Goal: Task Accomplishment & Management: Use online tool/utility

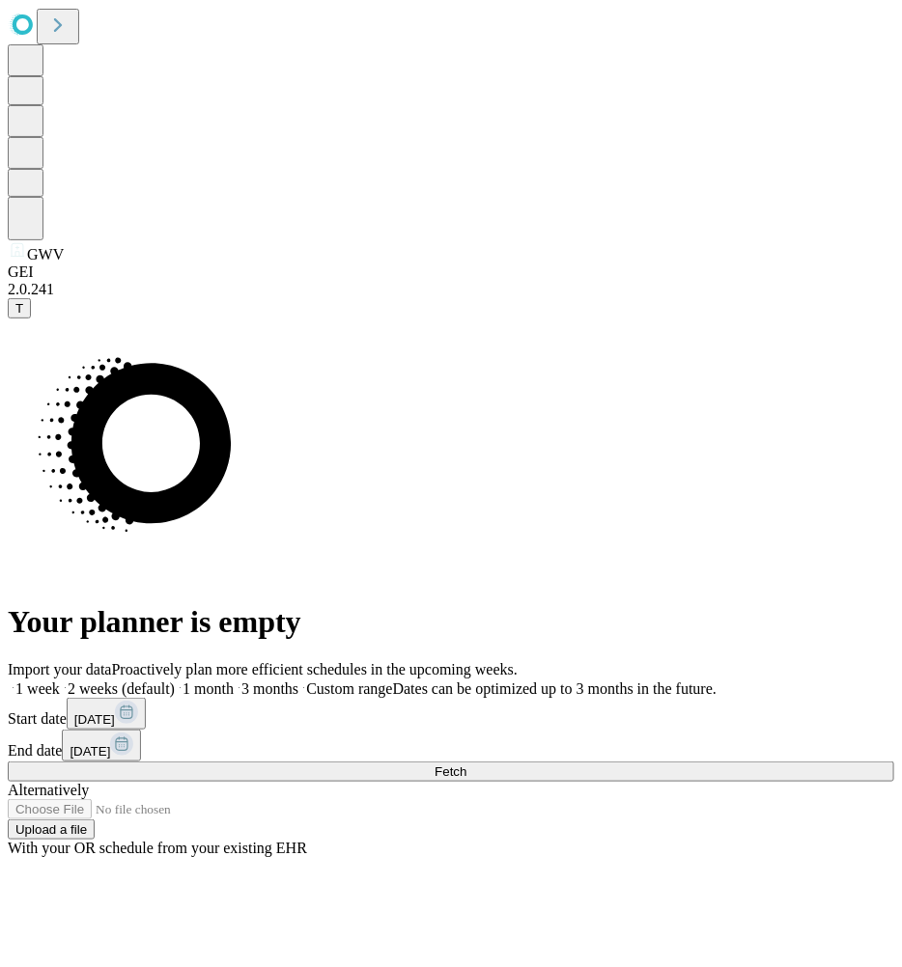
click at [760, 762] on button "Fetch" at bounding box center [451, 772] width 886 height 20
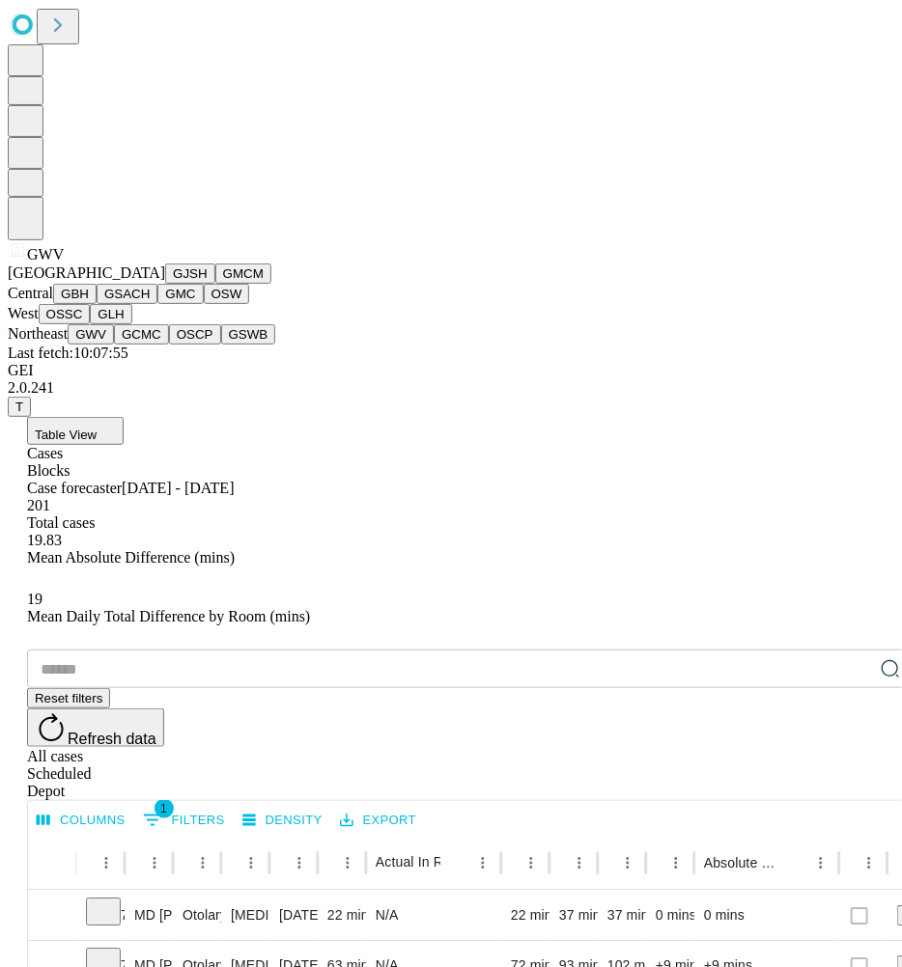
click at [165, 284] on button "GJSH" at bounding box center [190, 274] width 50 height 20
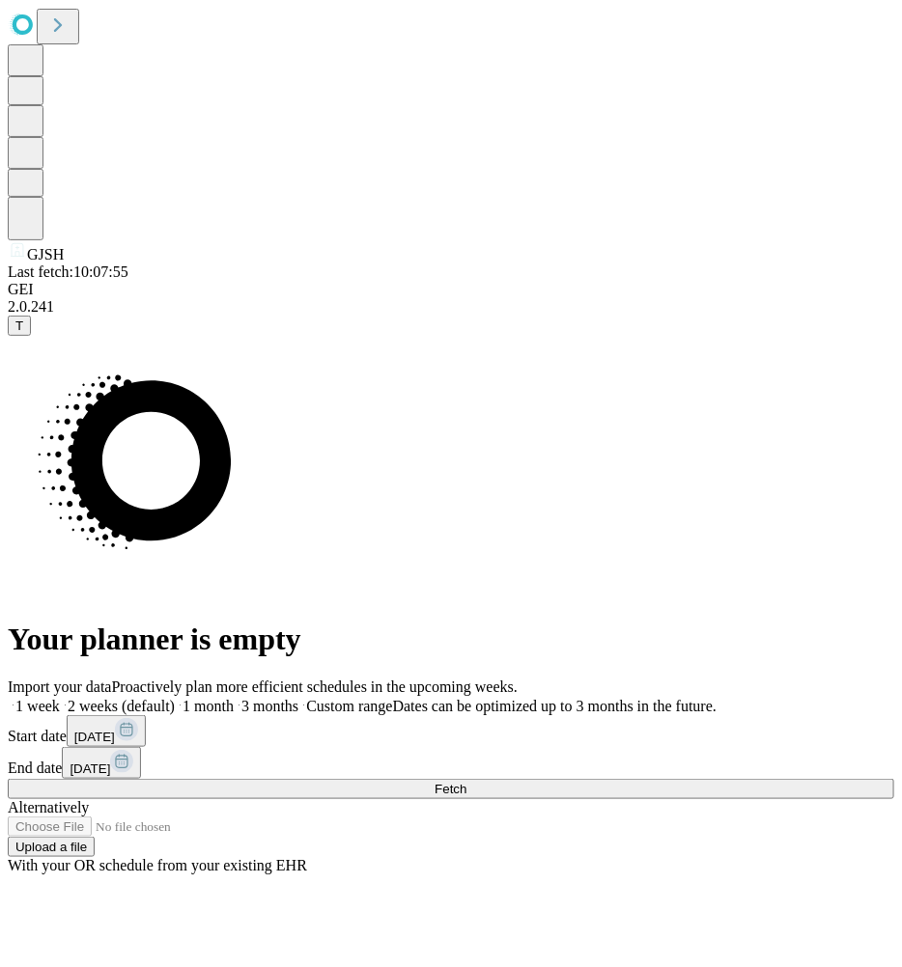
click at [466, 782] on span "Fetch" at bounding box center [450, 789] width 32 height 14
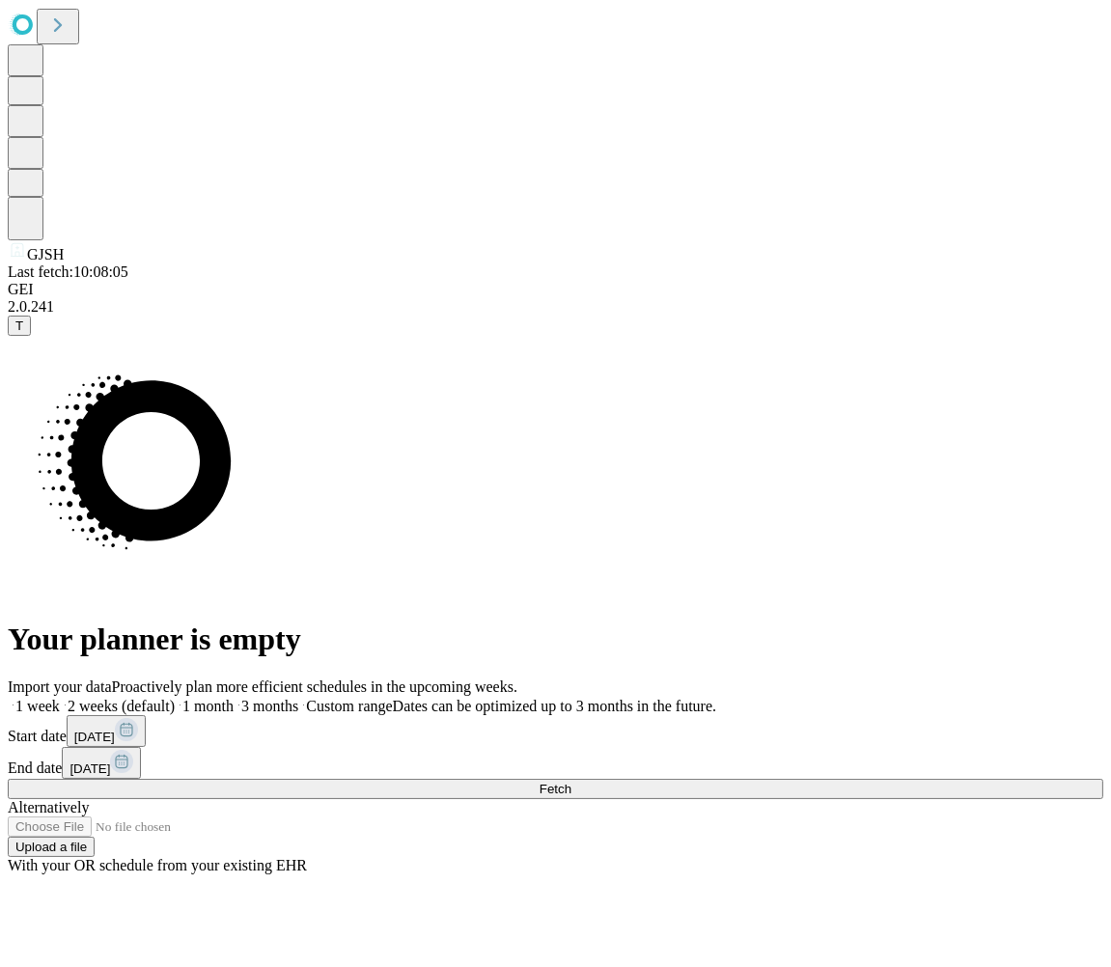
click at [138, 718] on rect at bounding box center [126, 729] width 23 height 23
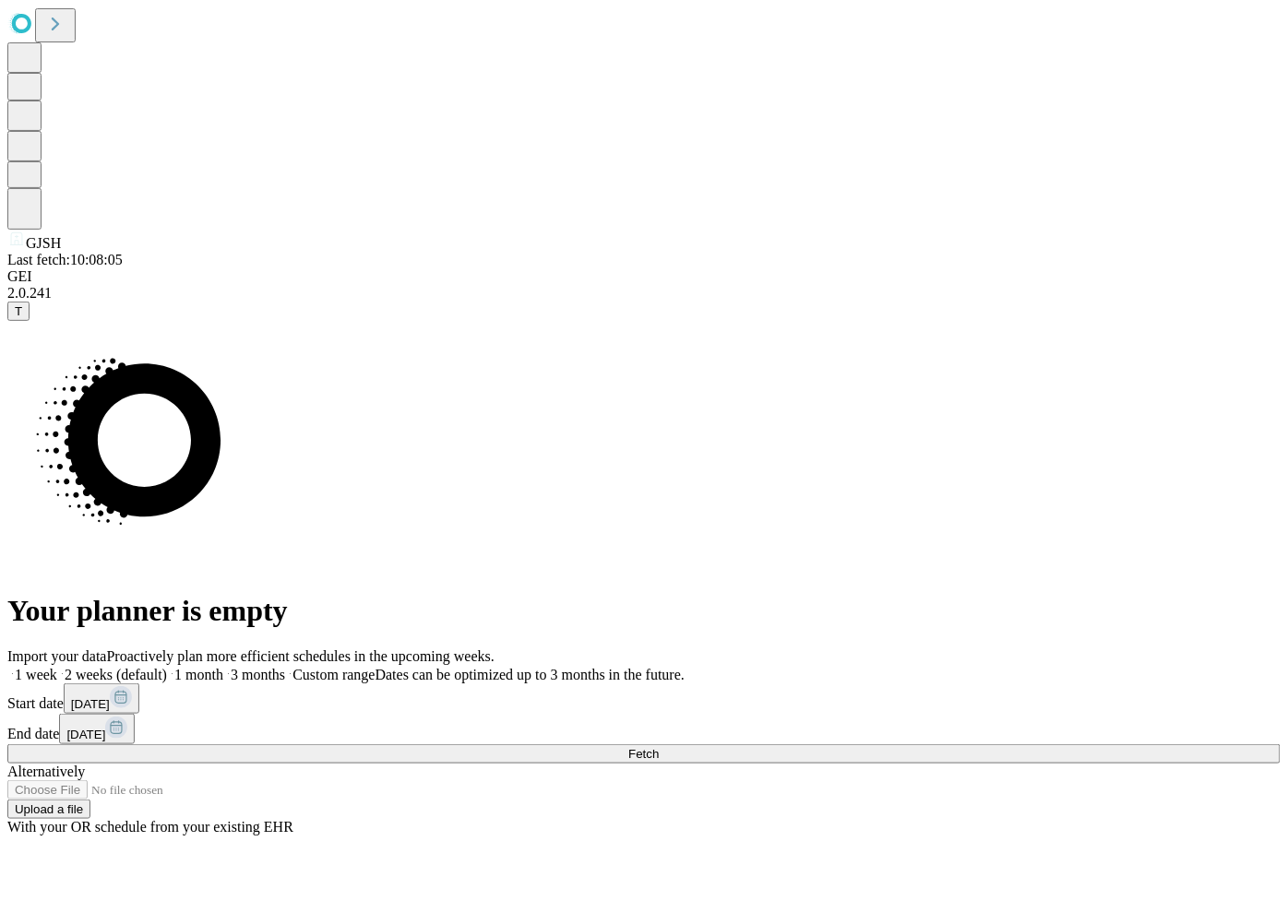
click at [658, 747] on span "Fetch" at bounding box center [643, 754] width 31 height 13
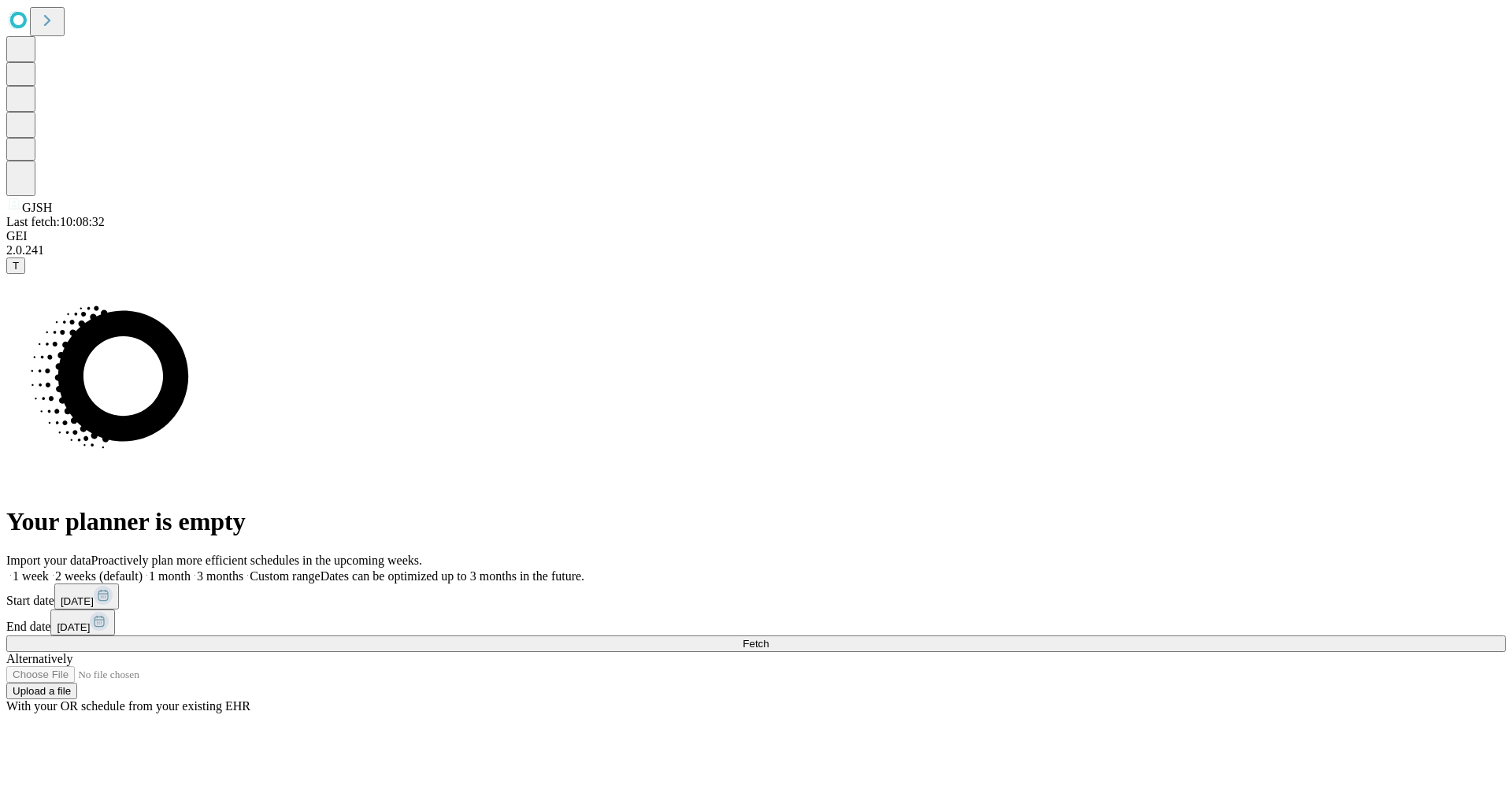
click at [113, 586] on icon at bounding box center [103, 595] width 19 height 19
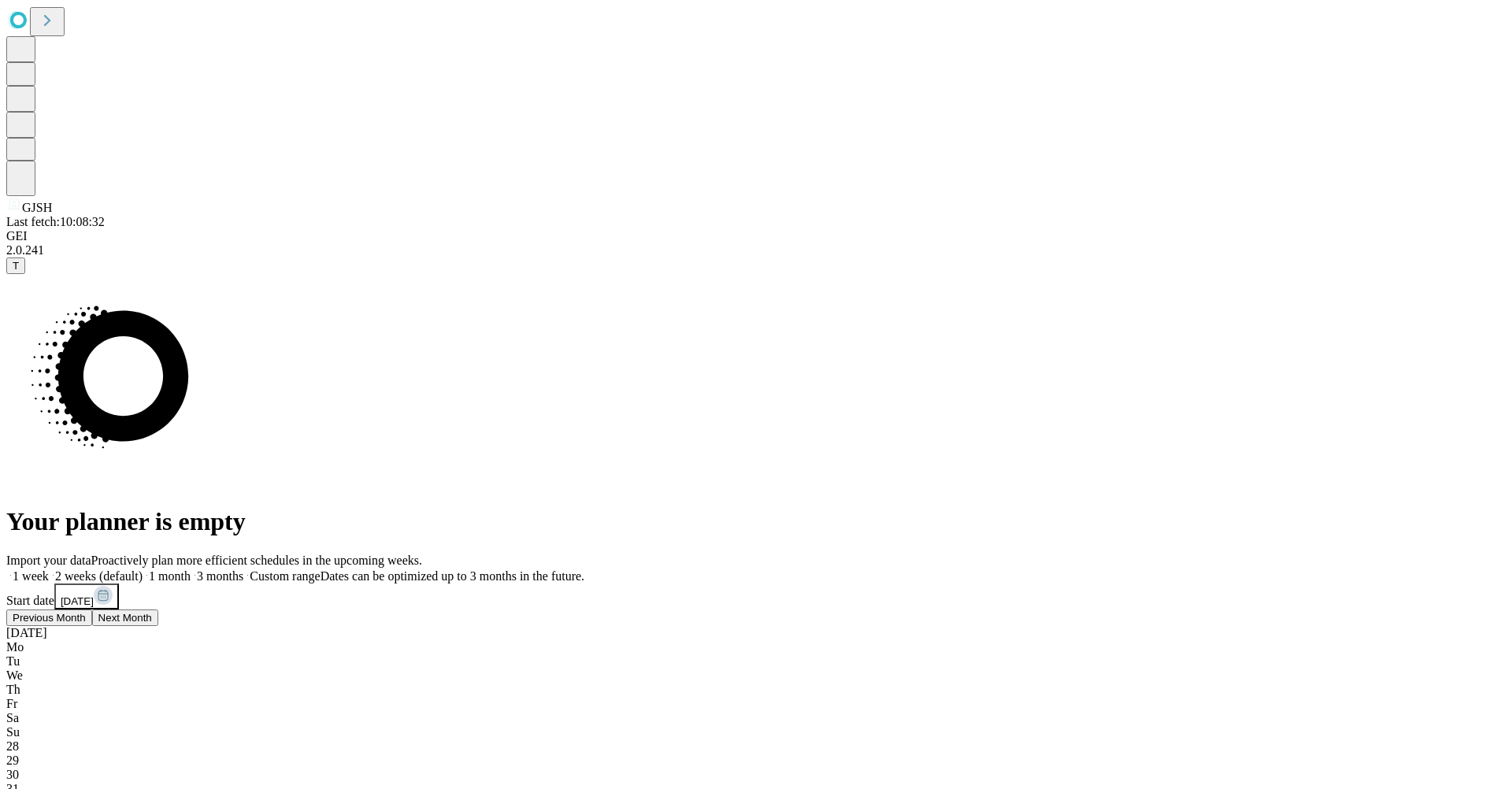
click at [86, 638] on span "Previous Month" at bounding box center [49, 644] width 73 height 11
click at [735, 528] on div "Your planner is empty" at bounding box center [756, 405] width 1499 height 262
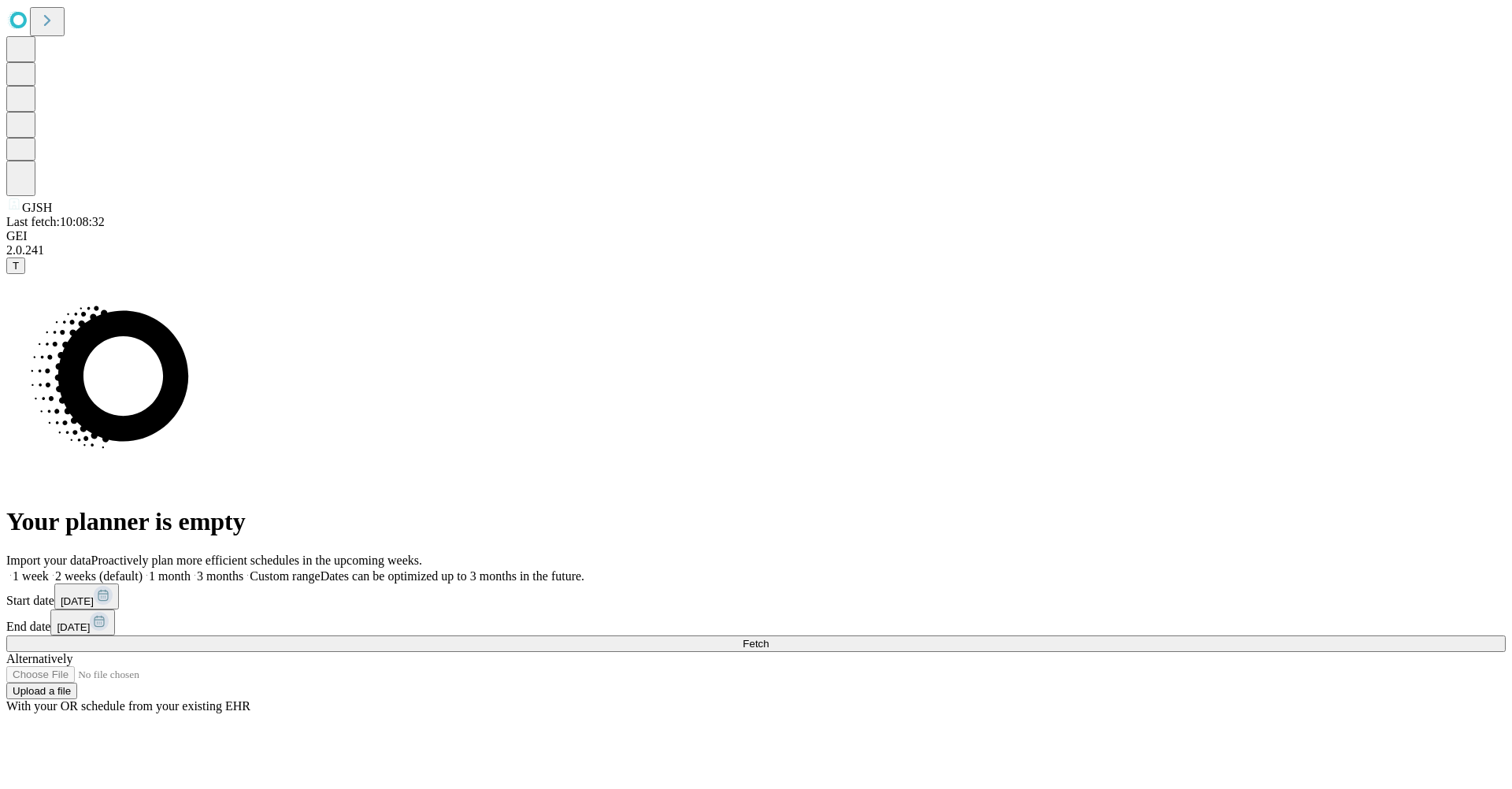
click at [735, 636] on button "Fetch" at bounding box center [756, 644] width 1499 height 16
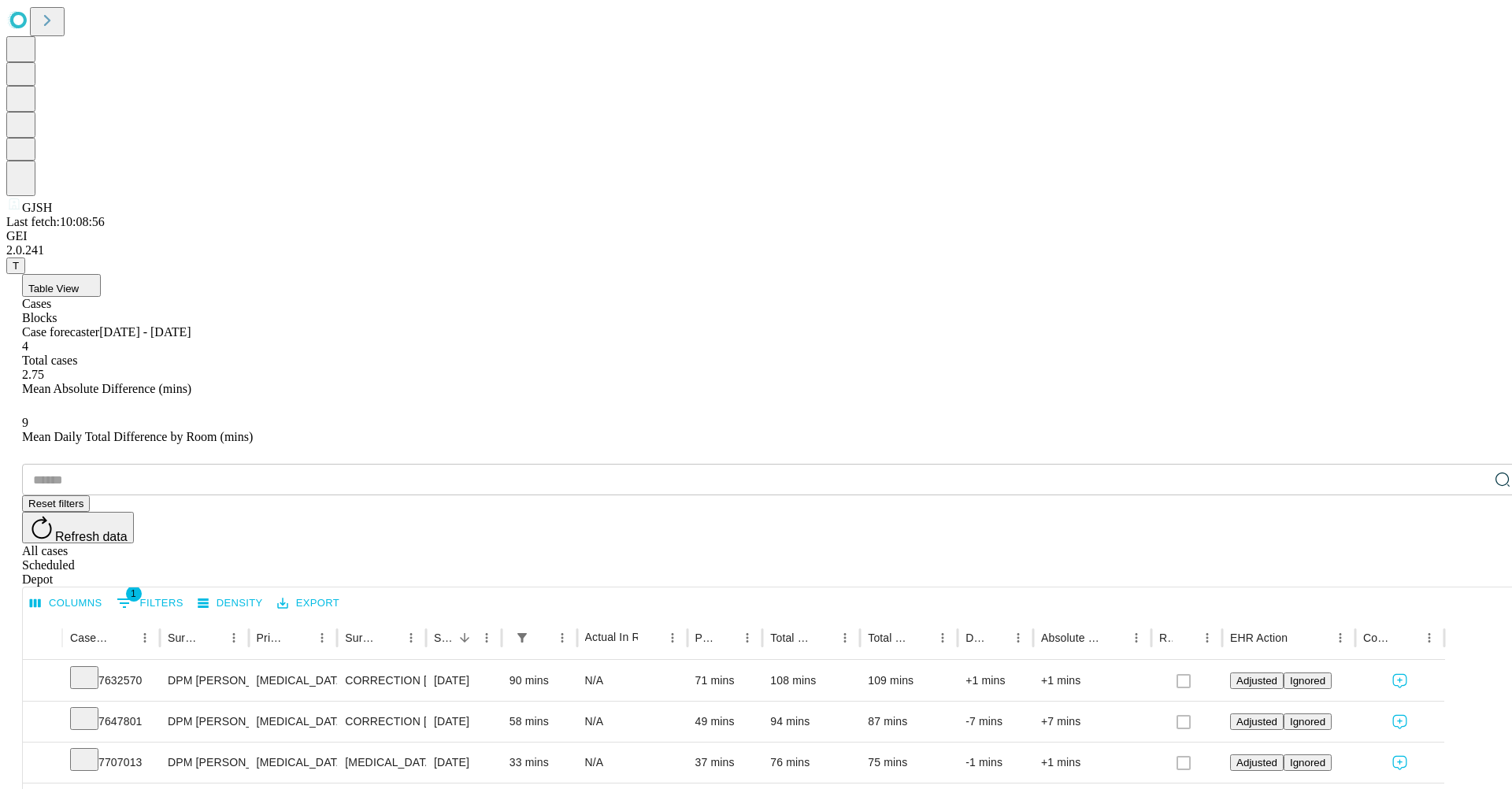
click at [735, 544] on div "All cases" at bounding box center [771, 551] width 1499 height 14
click at [735, 558] on div "Scheduled" at bounding box center [771, 565] width 1499 height 14
click at [735, 573] on div "Depot" at bounding box center [771, 579] width 1499 height 14
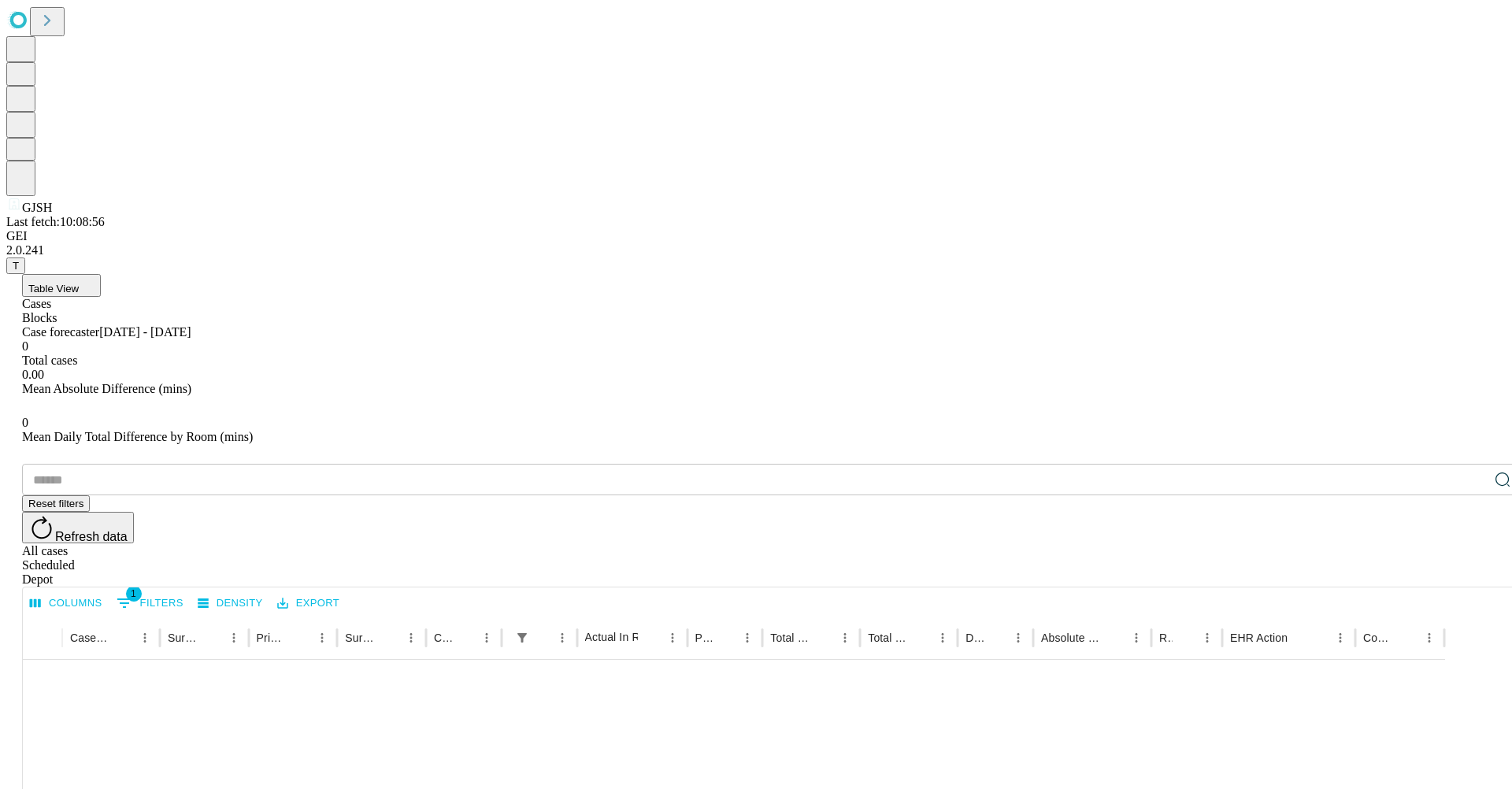
click at [735, 558] on div "Scheduled" at bounding box center [771, 565] width 1499 height 14
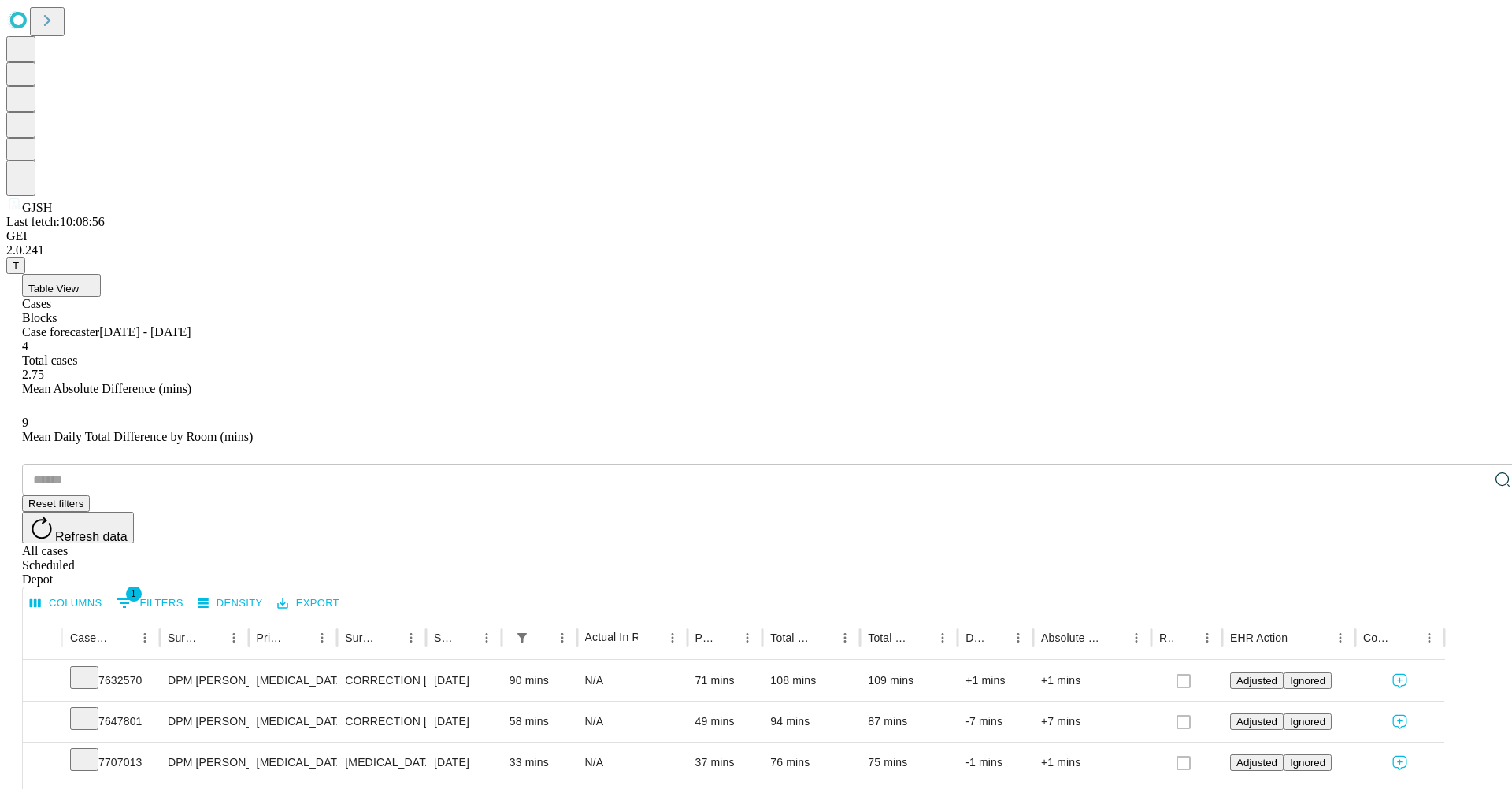
click at [165, 311] on div "Blocks" at bounding box center [771, 317] width 1499 height 14
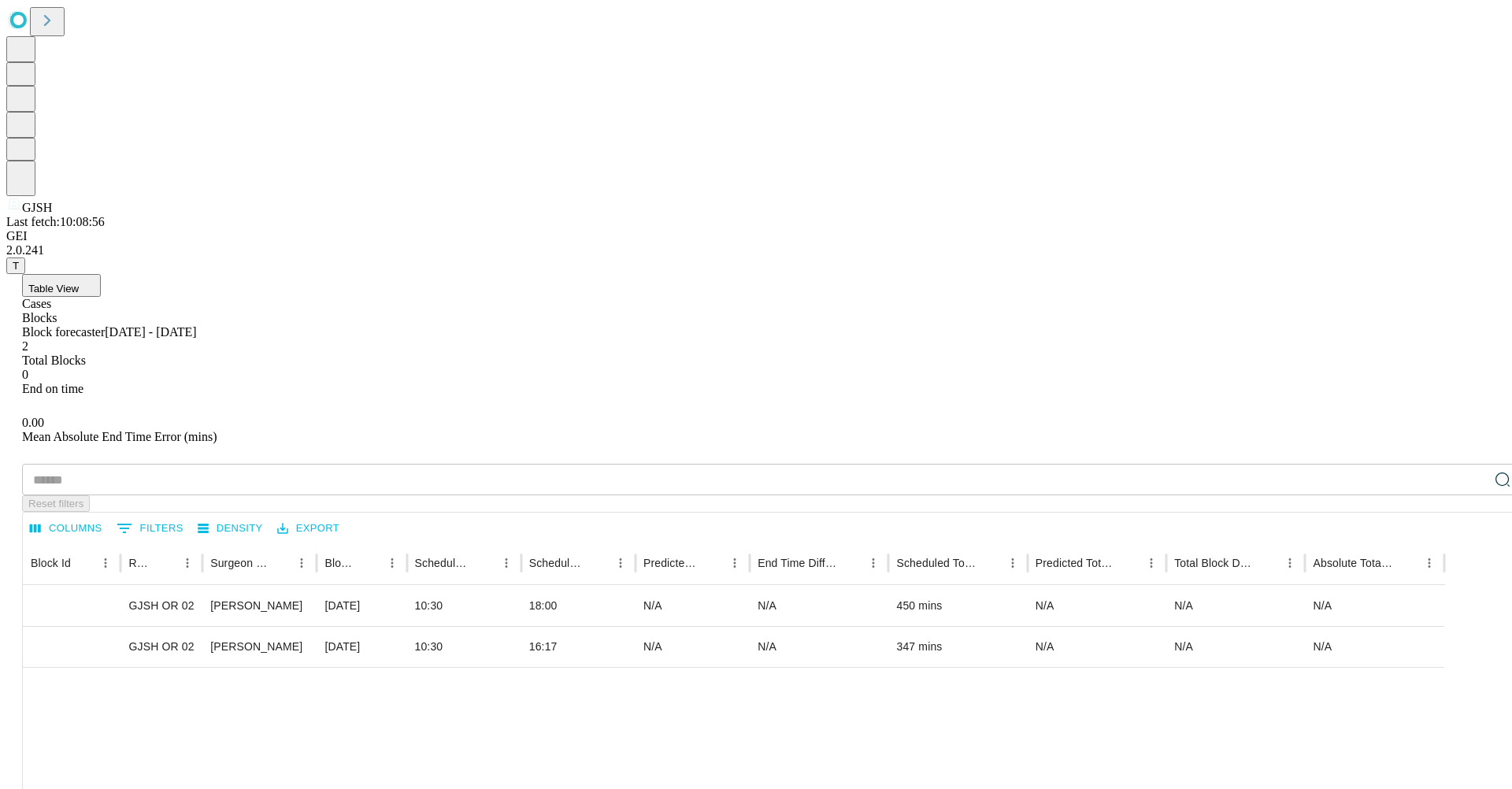
click at [93, 297] on div "Cases" at bounding box center [771, 304] width 1499 height 14
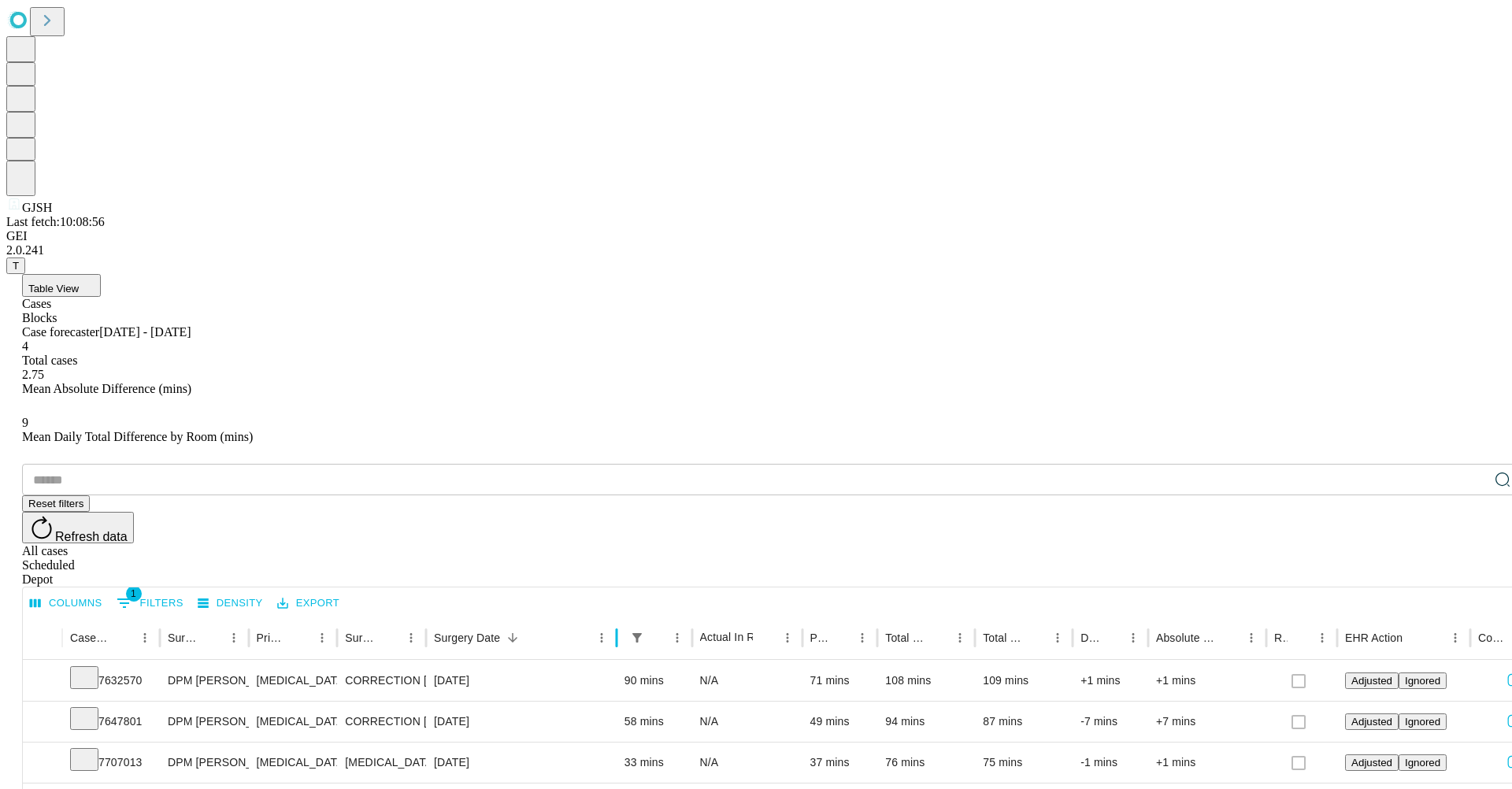
drag, startPoint x: 555, startPoint y: 312, endPoint x: 667, endPoint y: 341, distance: 115.7
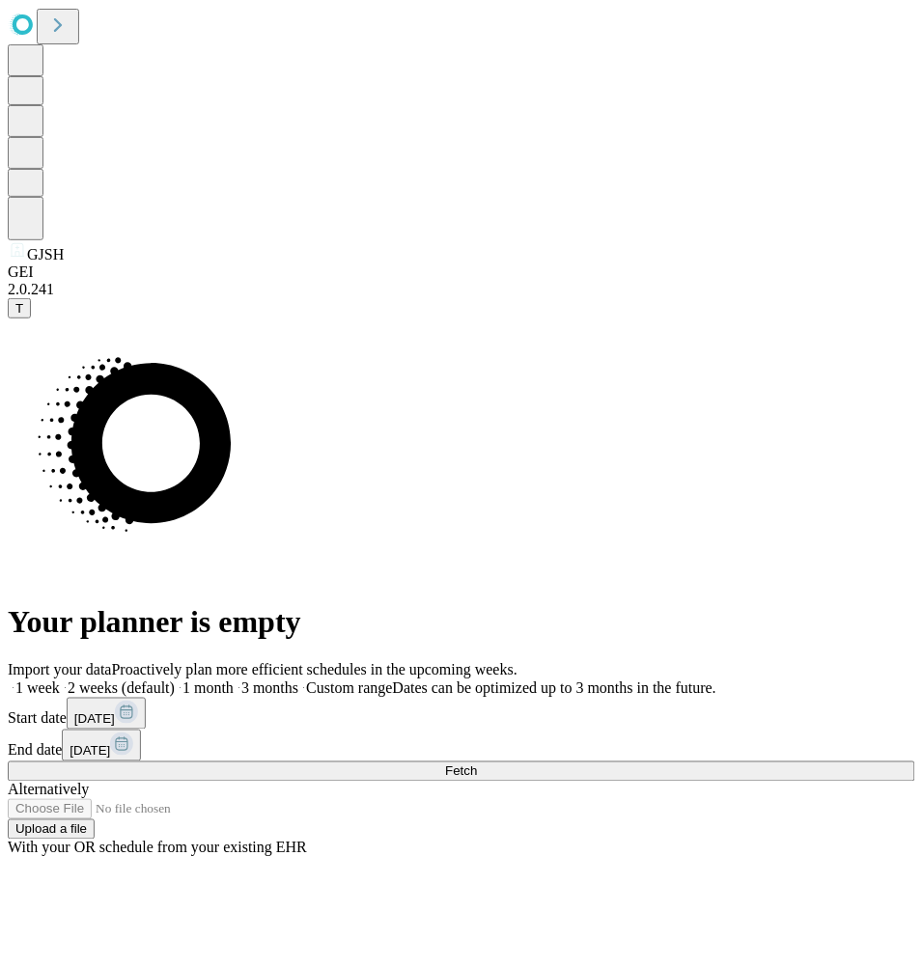
click at [146, 698] on button "[DATE]" at bounding box center [106, 714] width 79 height 32
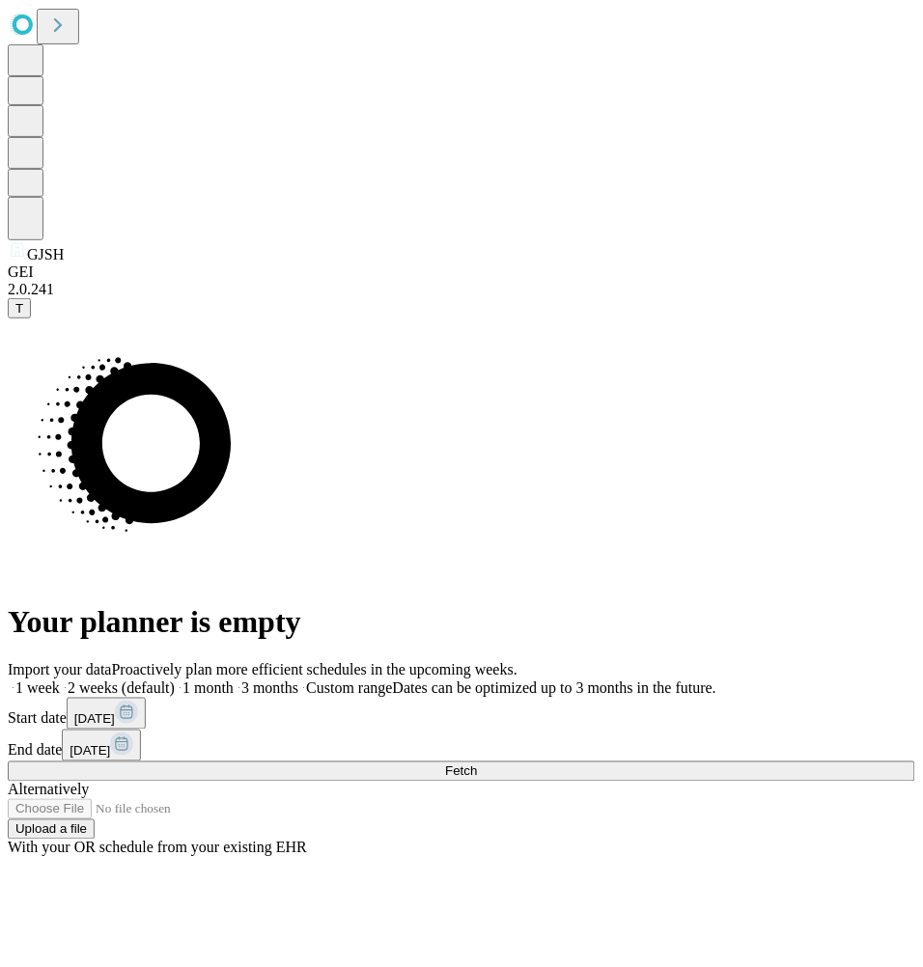
click at [110, 744] on span "[DATE]" at bounding box center [90, 751] width 41 height 14
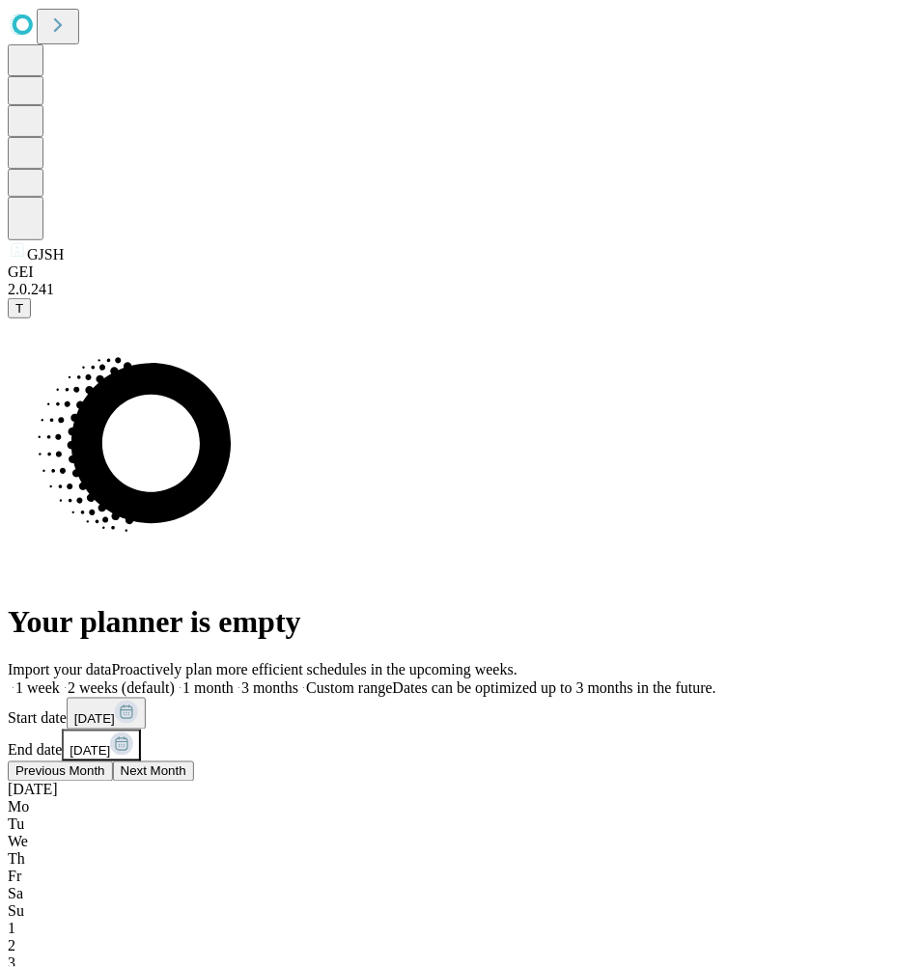
click at [105, 765] on span "Previous Month" at bounding box center [60, 772] width 90 height 14
click at [518, 640] on div "Your planner is empty" at bounding box center [461, 479] width 907 height 321
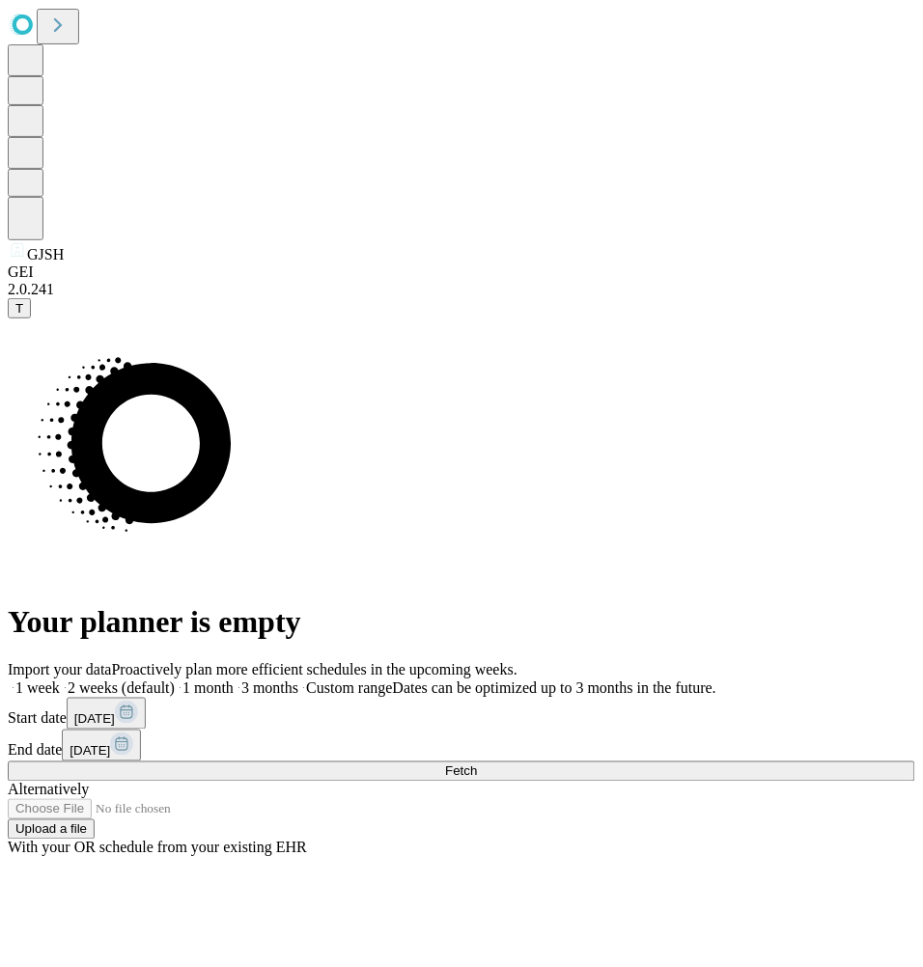
click at [477, 765] on span "Fetch" at bounding box center [461, 772] width 32 height 14
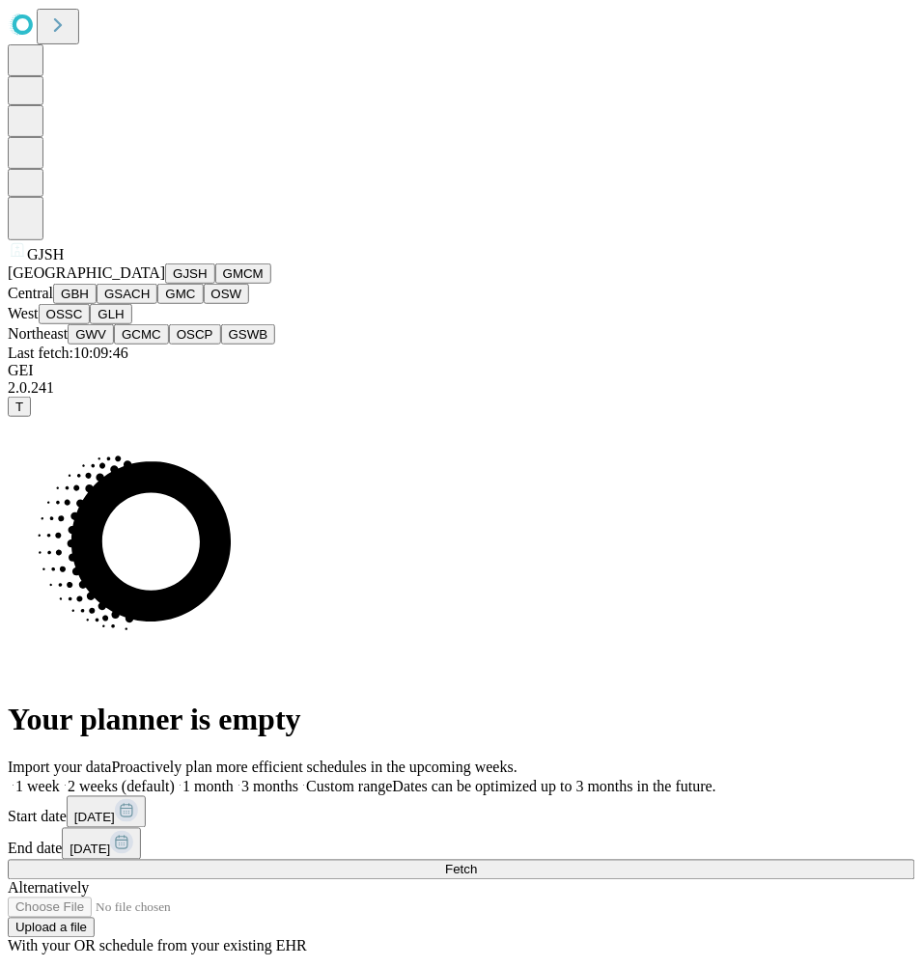
click at [157, 304] on button "GMC" at bounding box center [179, 294] width 45 height 20
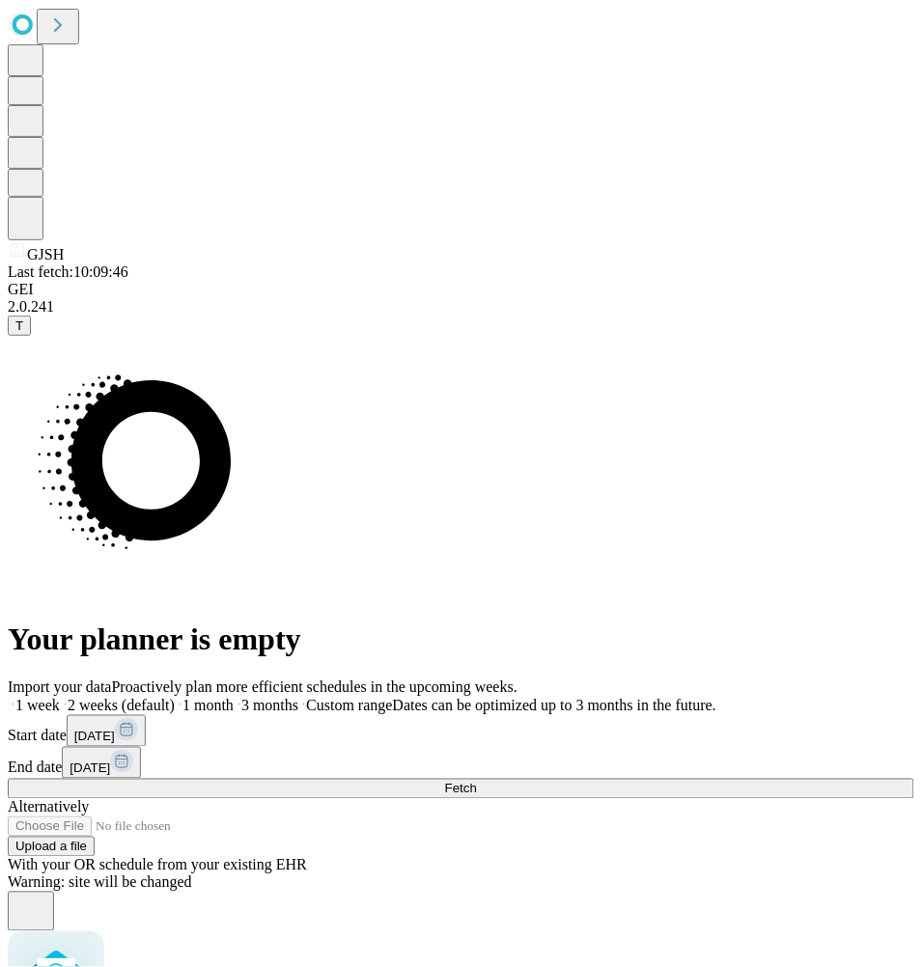
click at [110, 762] on span "[DATE]" at bounding box center [90, 769] width 41 height 14
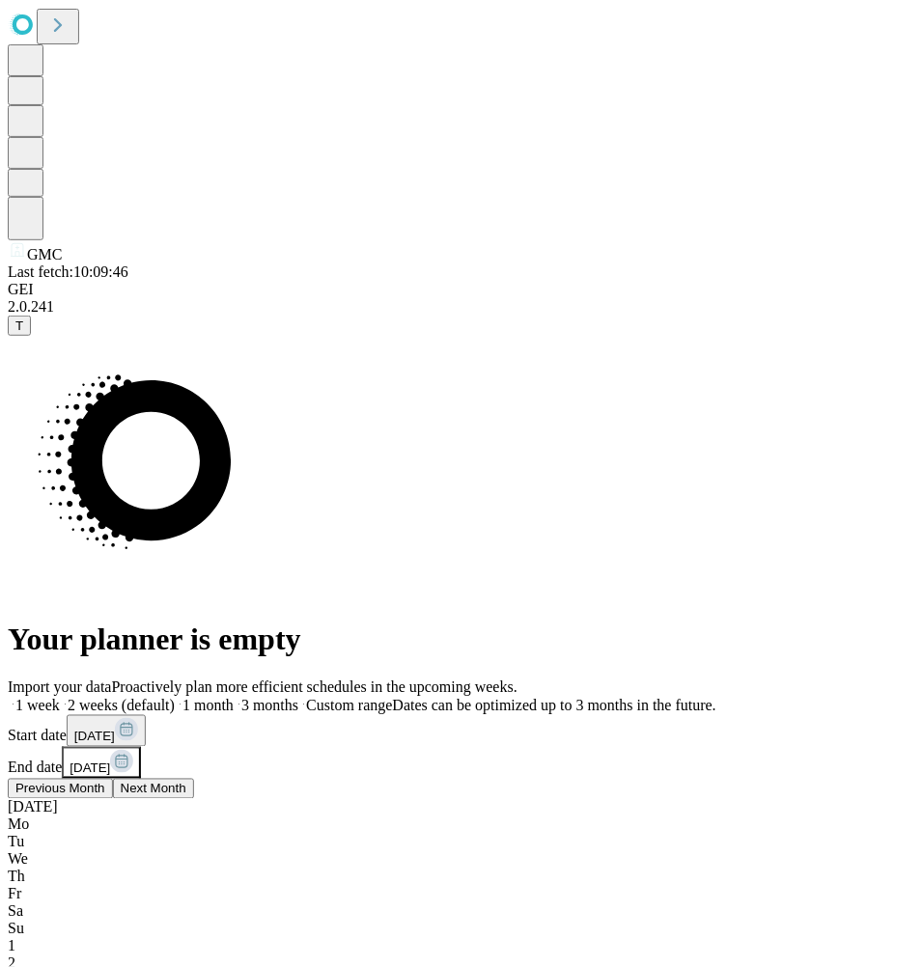
click at [105, 782] on span "Previous Month" at bounding box center [60, 789] width 90 height 14
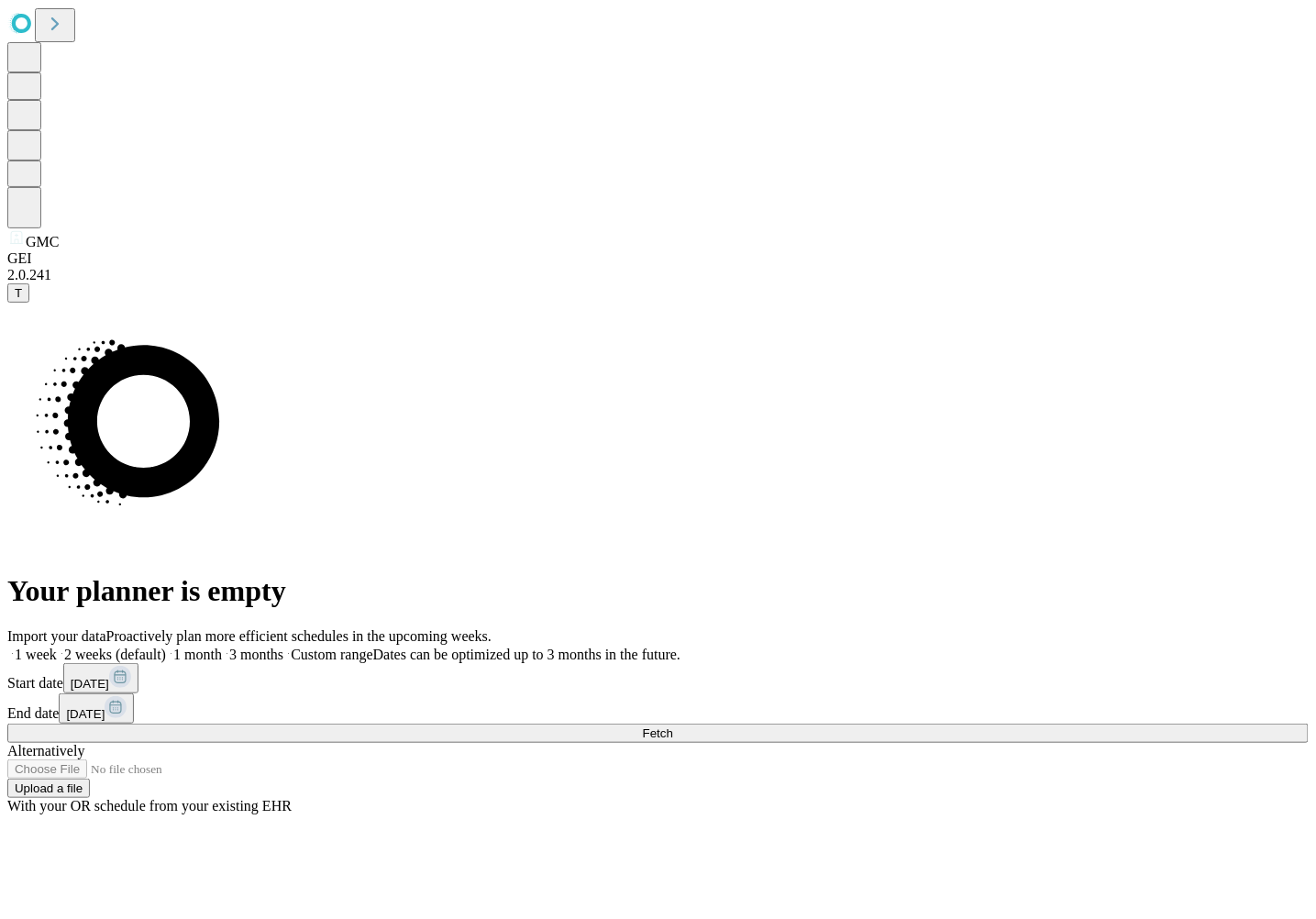
click at [134, 694] on button "[DATE]" at bounding box center [96, 709] width 75 height 30
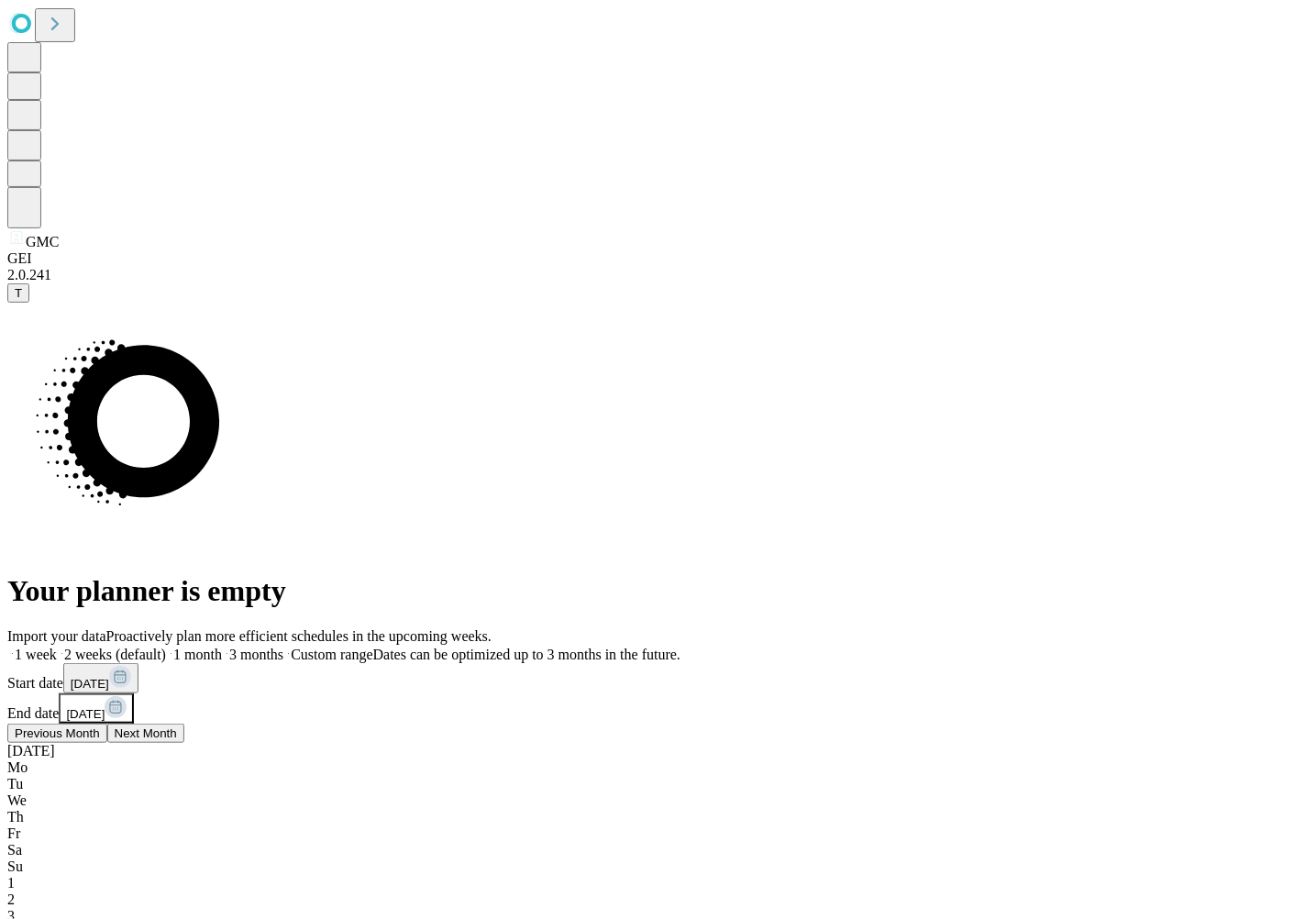
click at [107, 724] on button "Previous Month" at bounding box center [57, 734] width 100 height 19
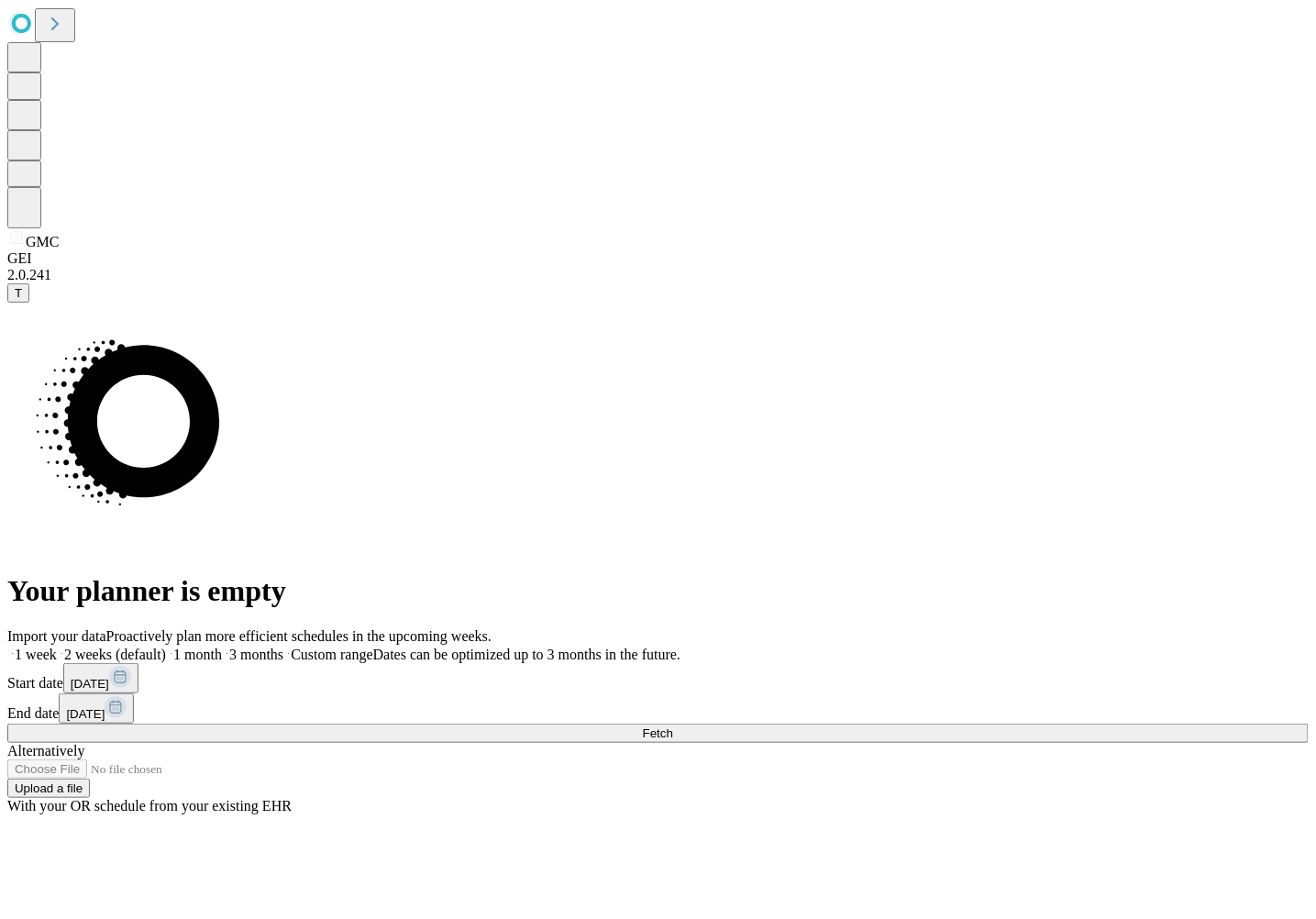
click at [1087, 724] on button "Fetch" at bounding box center [658, 734] width 1302 height 19
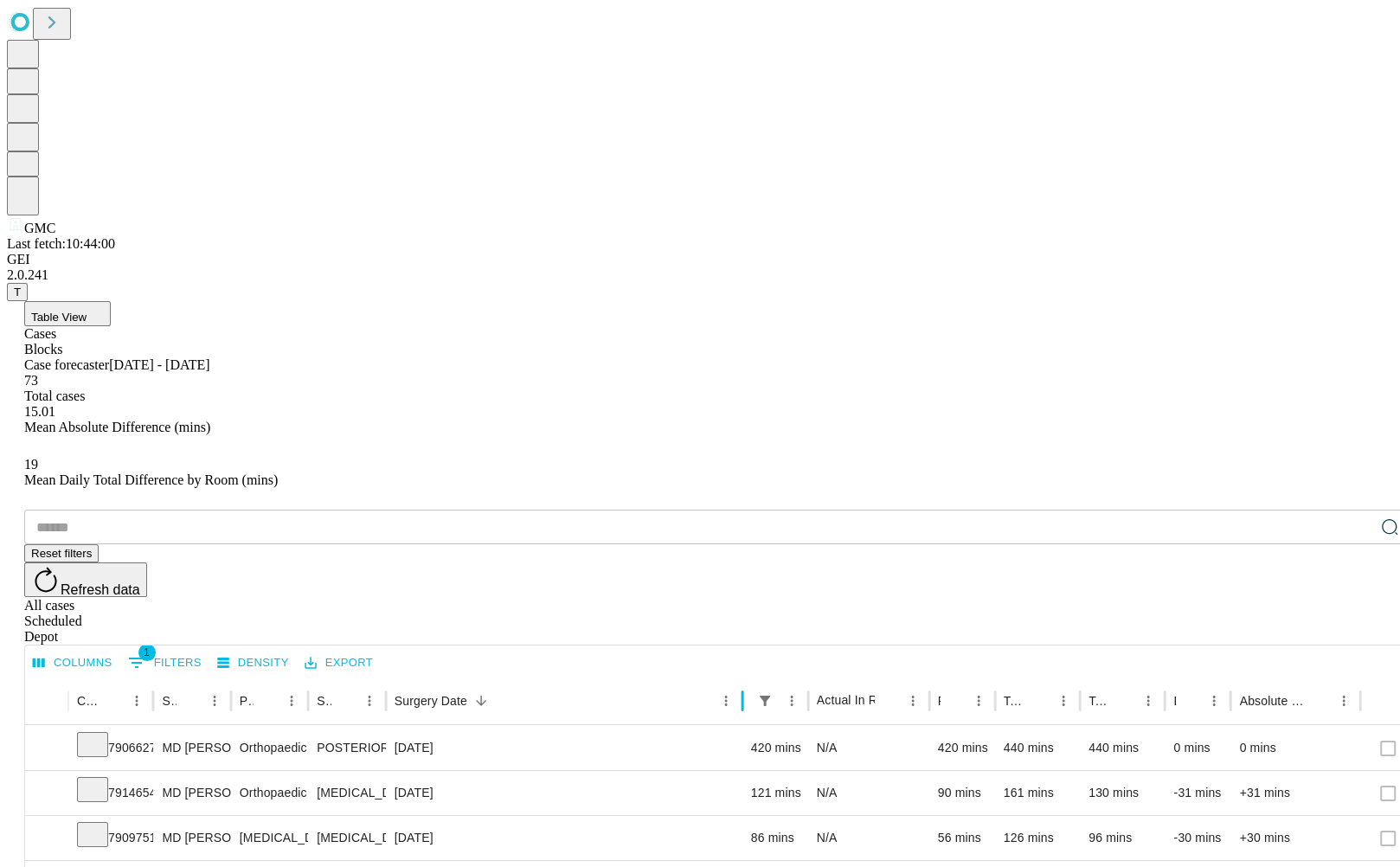
drag, startPoint x: 650, startPoint y: 359, endPoint x: 659, endPoint y: 360, distance: 9.1
click at [747, 677] on div at bounding box center [742, 701] width 9 height 48
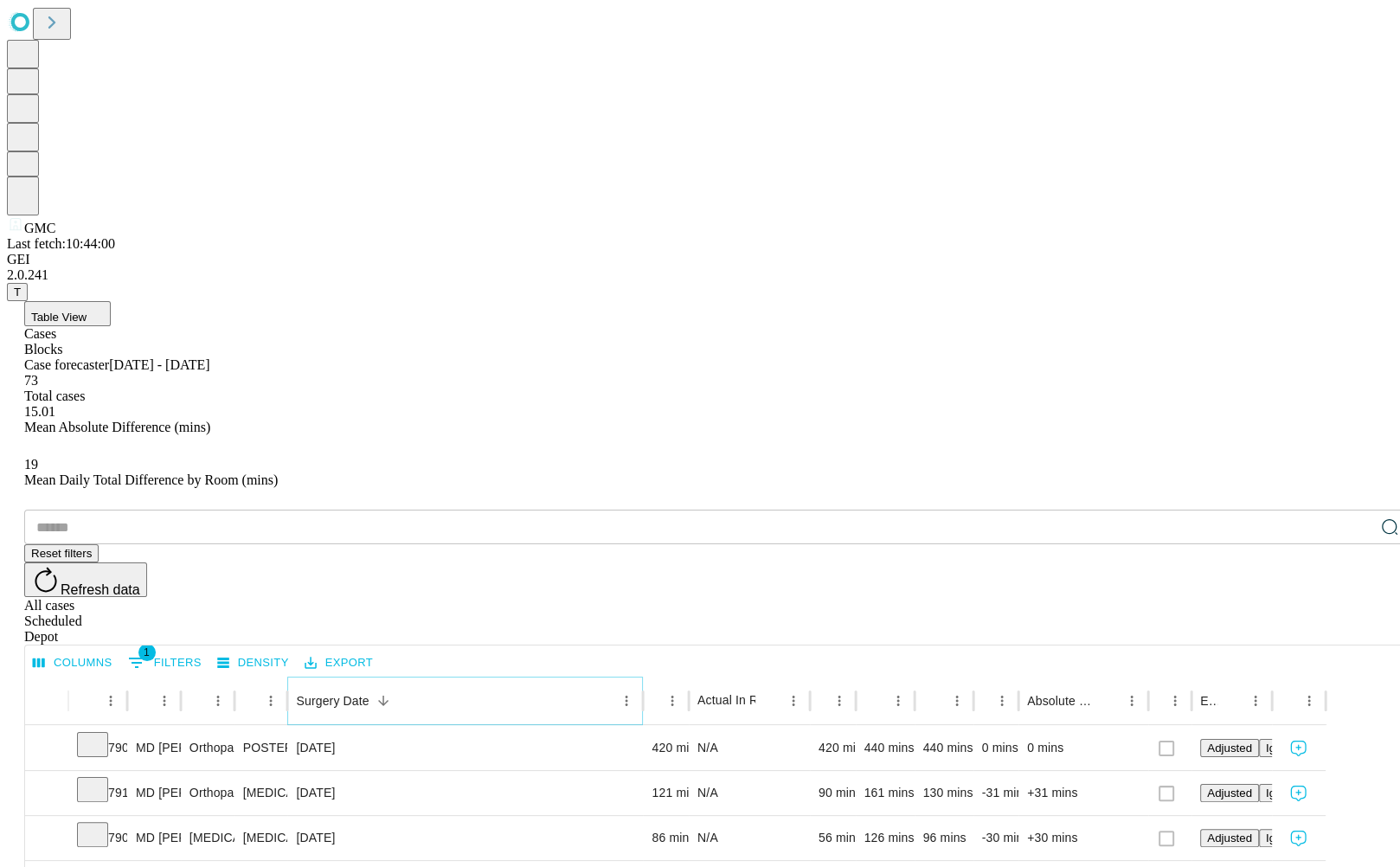
click at [391, 693] on icon "Sort" at bounding box center [383, 700] width 15 height 15
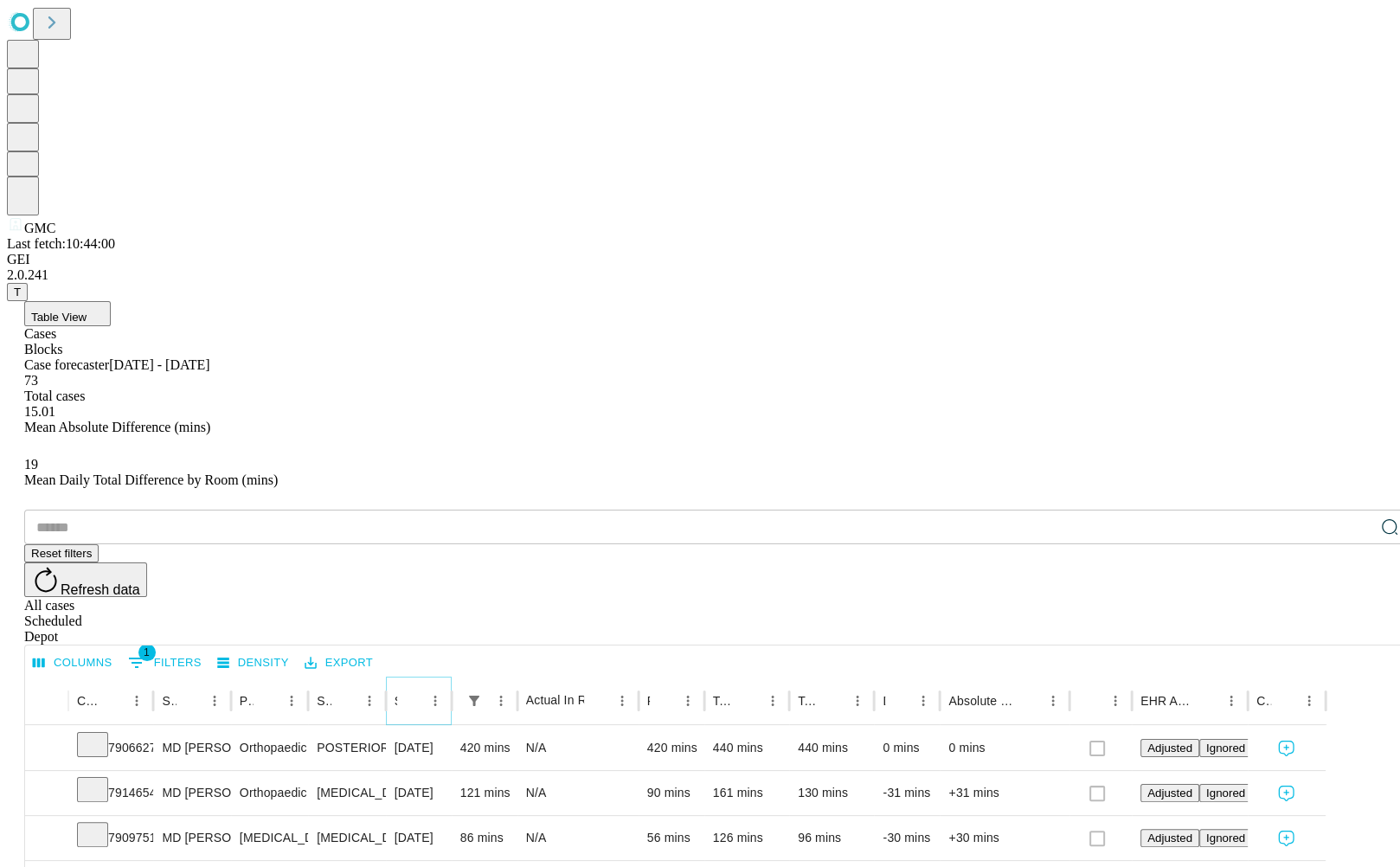
click at [447, 689] on button "Menu" at bounding box center [435, 700] width 24 height 24
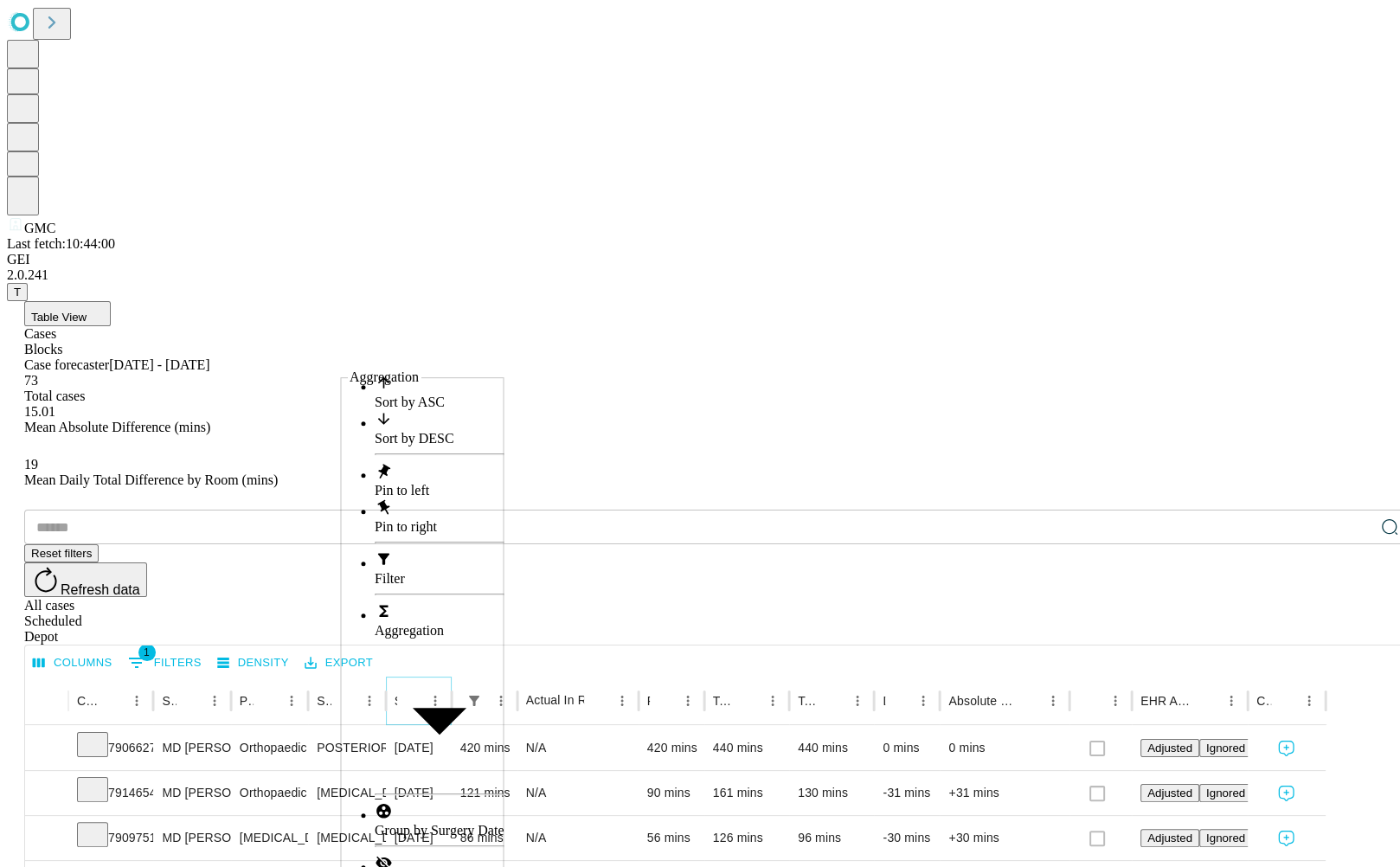
click at [447, 689] on button "Menu" at bounding box center [435, 700] width 24 height 24
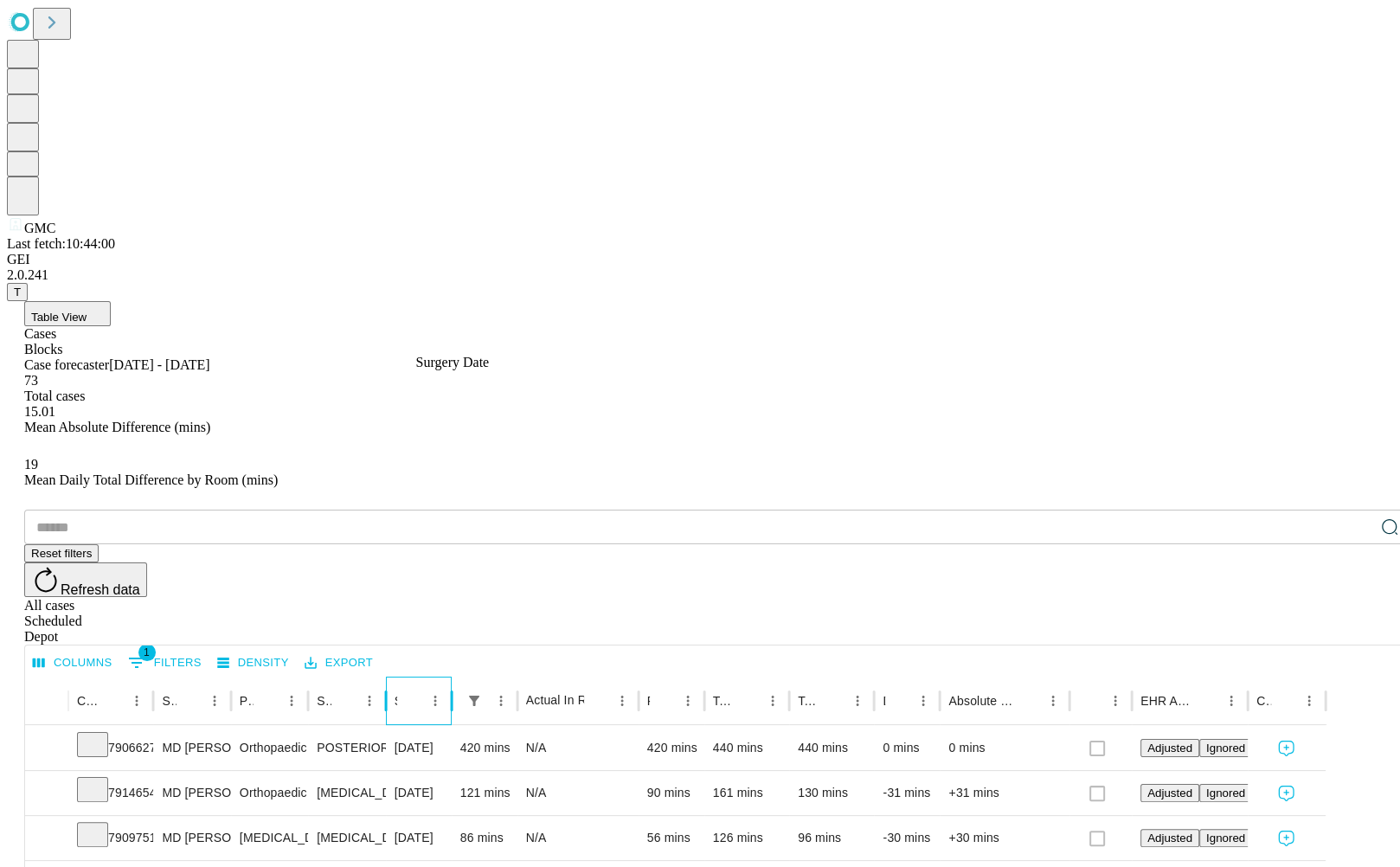
click at [397, 694] on div "Surgery Date" at bounding box center [395, 700] width 3 height 13
click at [423, 677] on div "Surgery Date" at bounding box center [409, 700] width 29 height 48
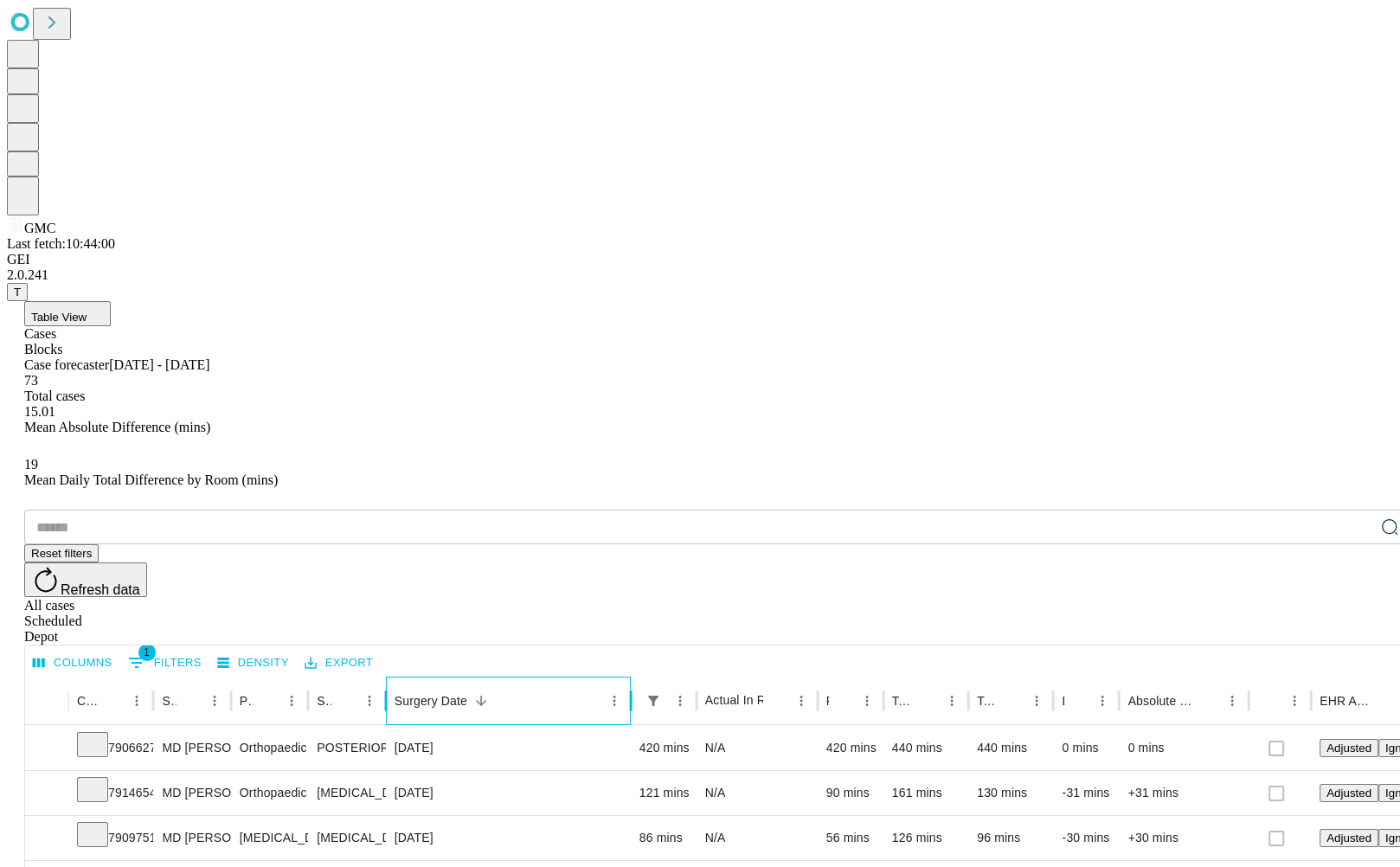
drag, startPoint x: 507, startPoint y: 348, endPoint x: 688, endPoint y: 363, distance: 181.6
click at [635, 677] on div at bounding box center [631, 701] width 9 height 48
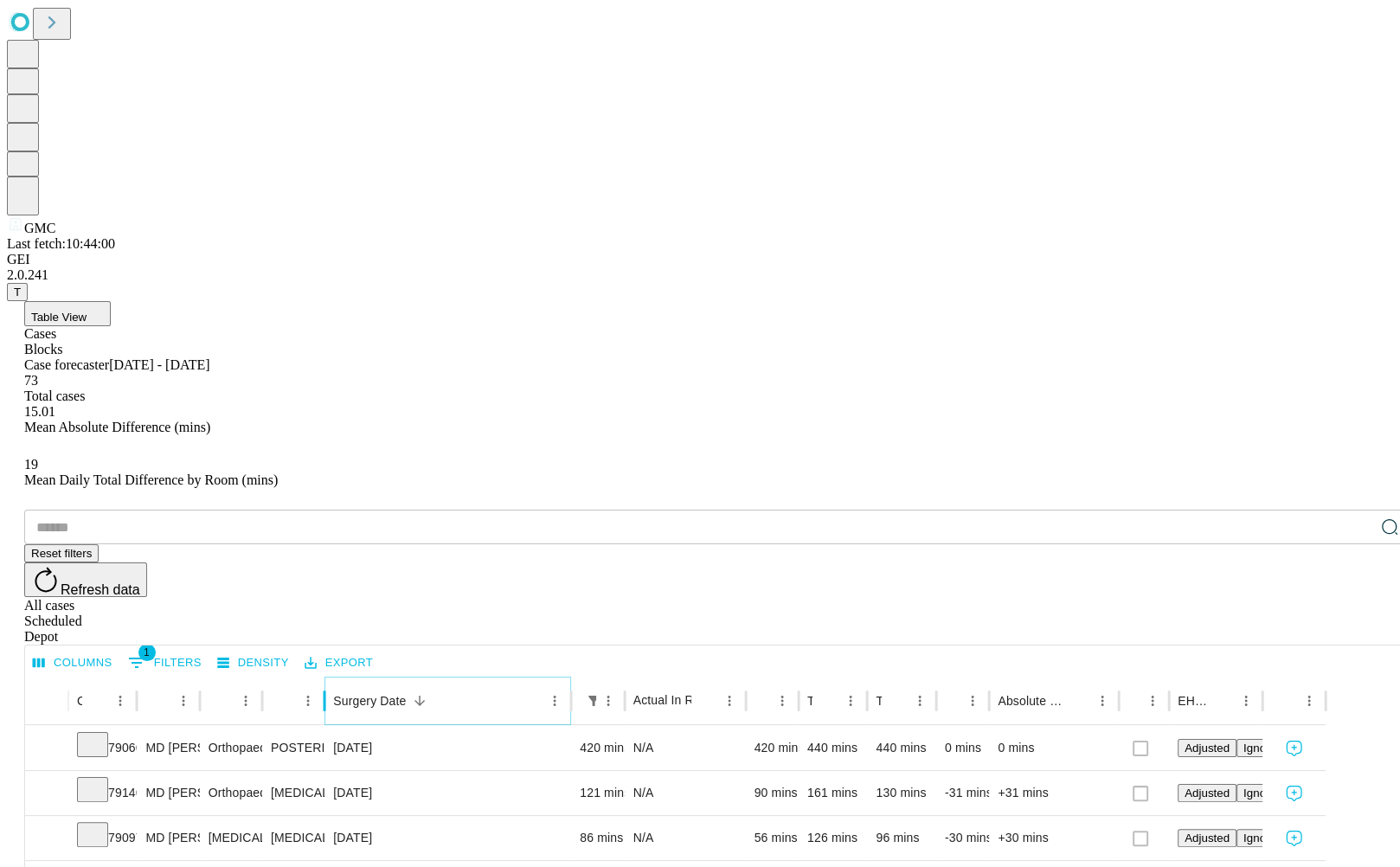
click at [428, 693] on icon "Sort" at bounding box center [419, 700] width 15 height 15
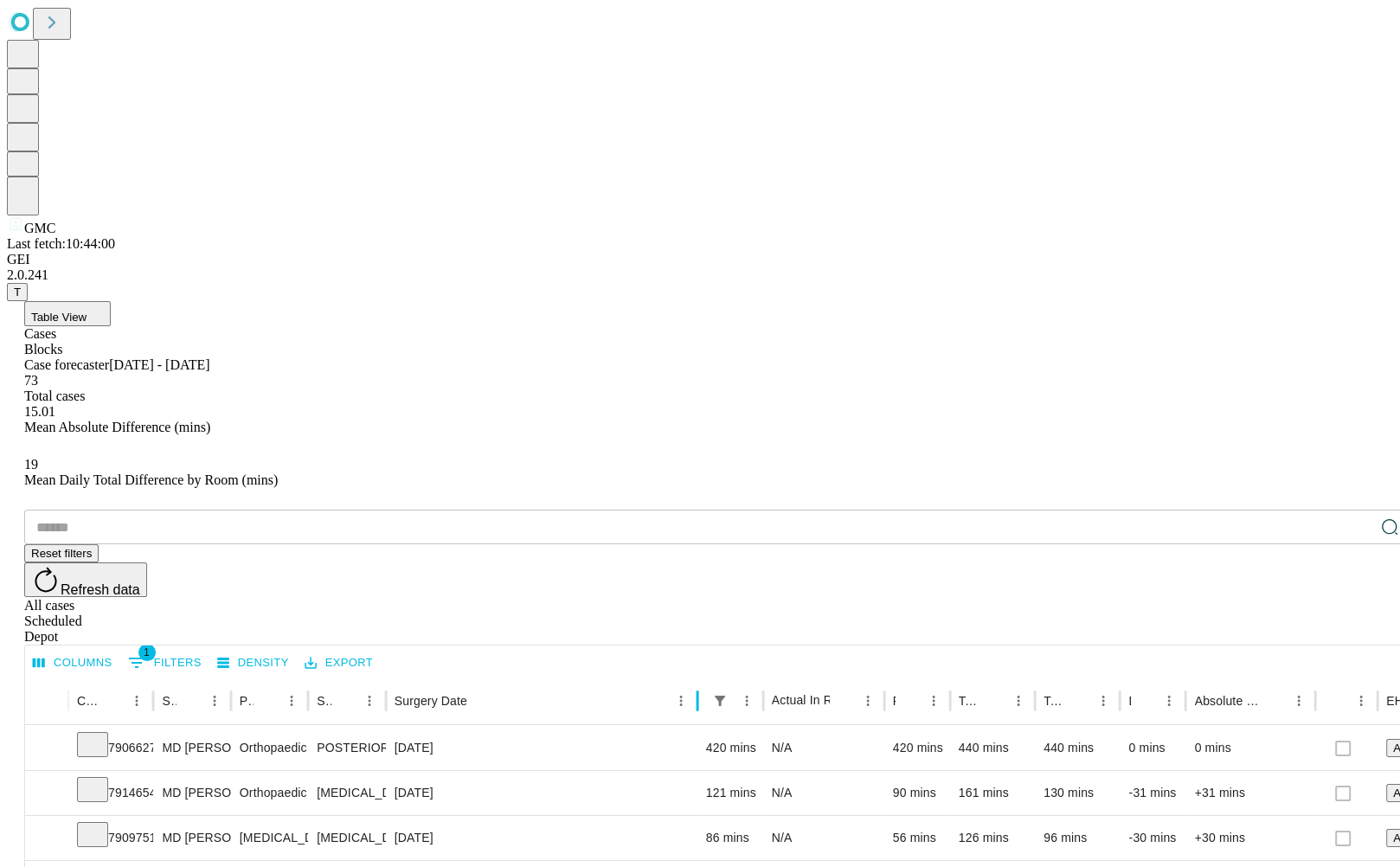
drag, startPoint x: 704, startPoint y: 374, endPoint x: 756, endPoint y: 379, distance: 52.2
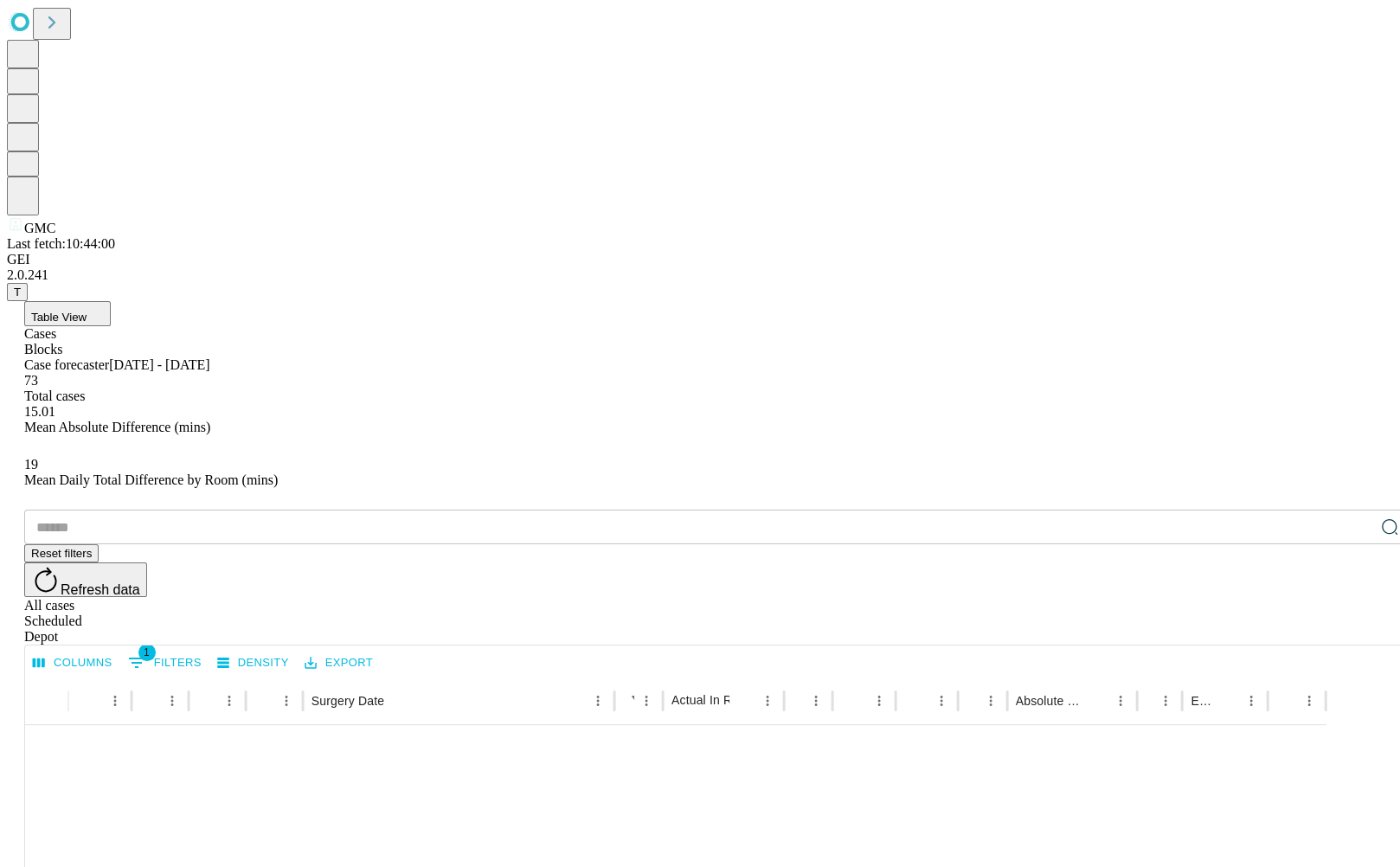
scroll to position [1633, 0]
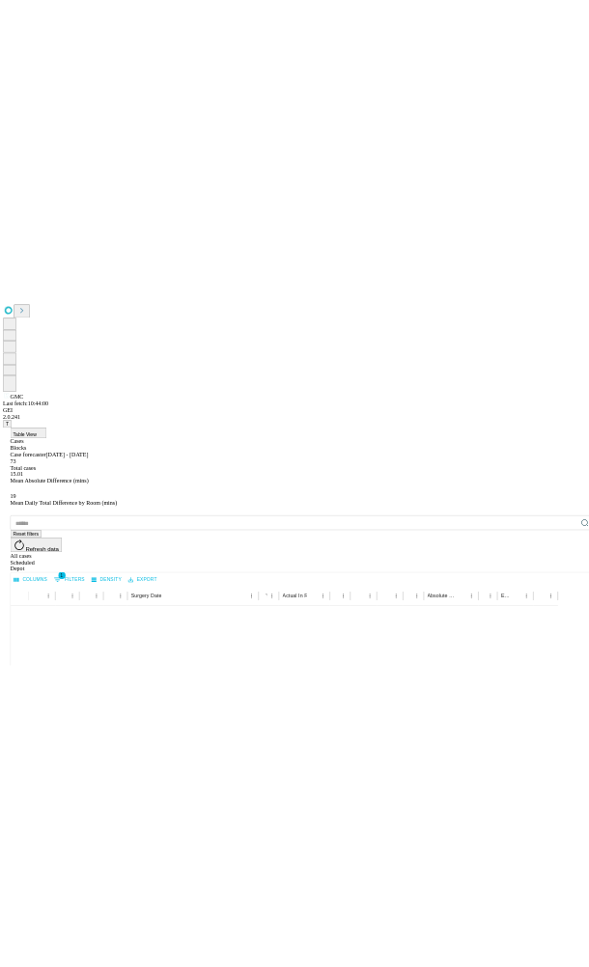
scroll to position [0, 0]
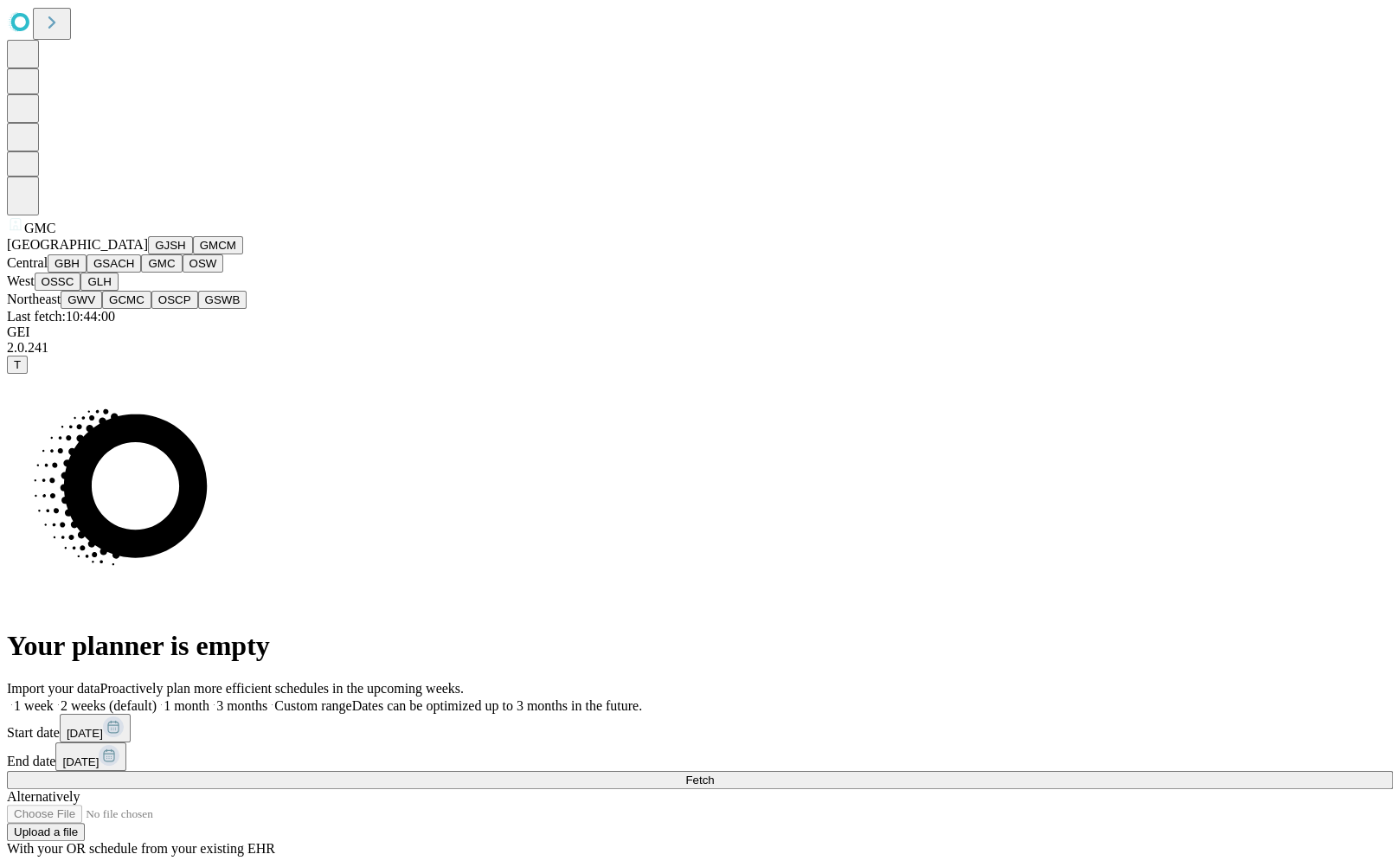
click at [87, 273] on button "GBH" at bounding box center [66, 264] width 39 height 18
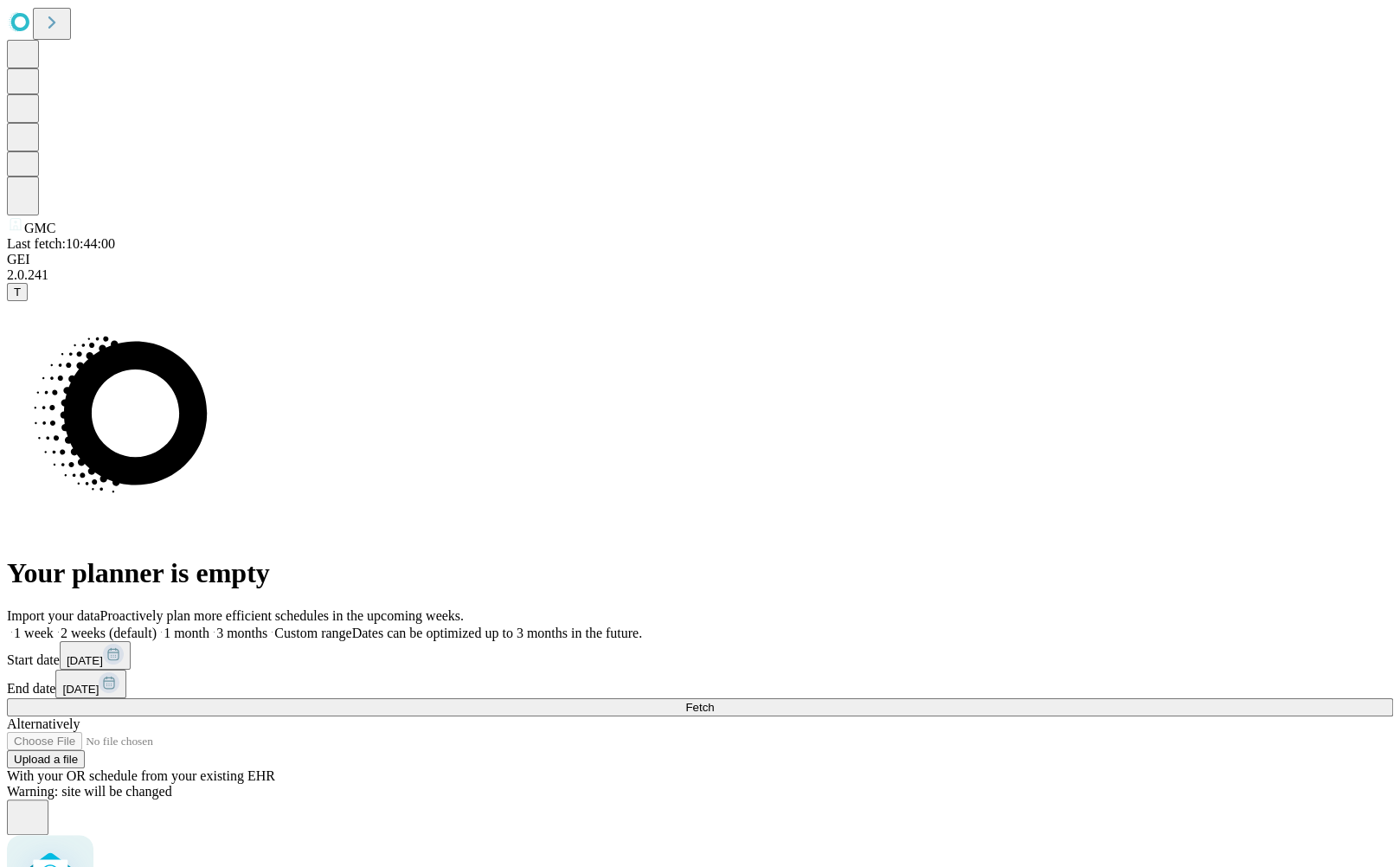
drag, startPoint x: 735, startPoint y: 559, endPoint x: 828, endPoint y: 552, distance: 93.3
click at [642, 626] on span at bounding box center [642, 633] width 0 height 14
click at [99, 683] on span "[DATE]" at bounding box center [81, 689] width 37 height 13
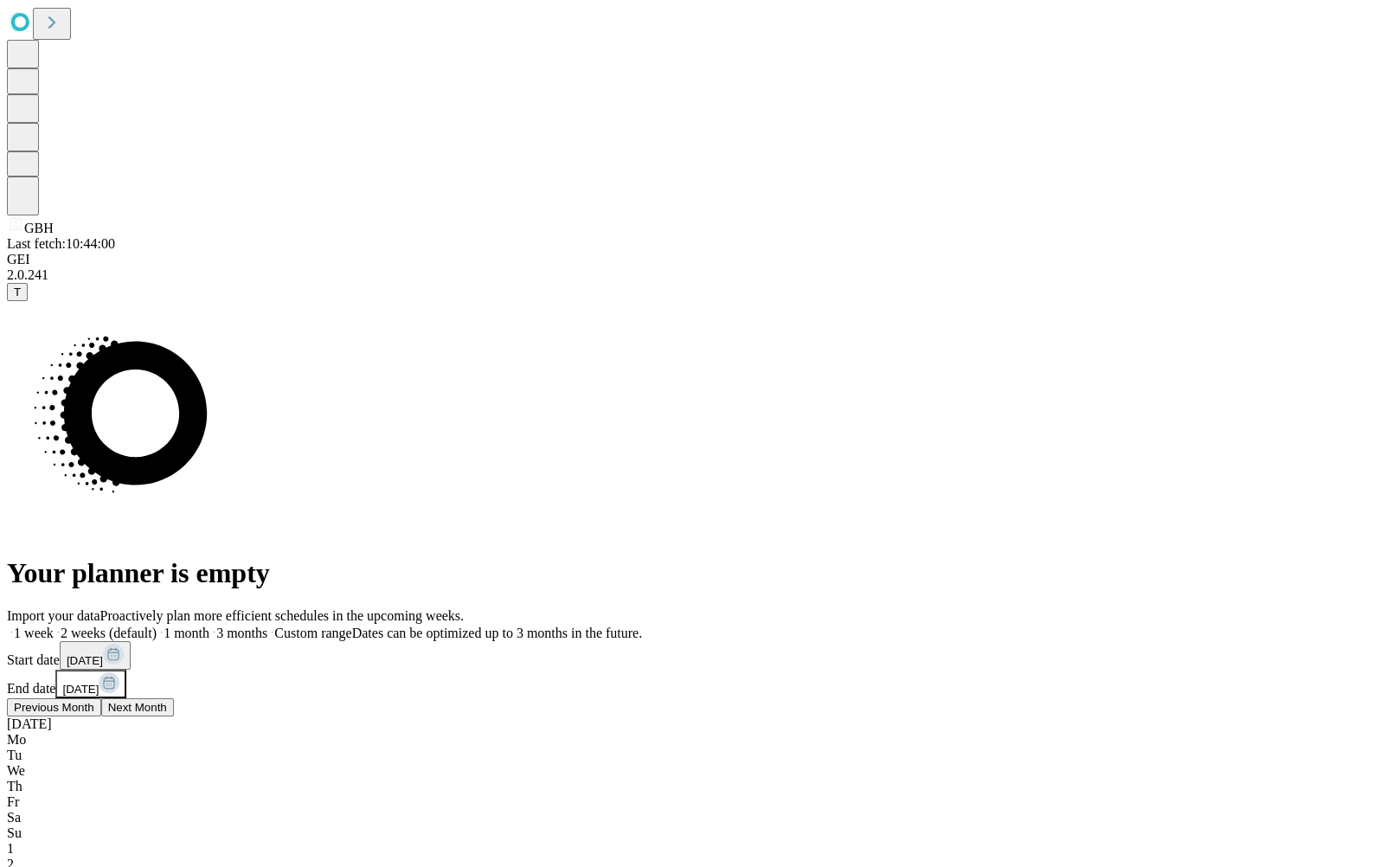
click at [94, 701] on span "Previous Month" at bounding box center [54, 707] width 81 height 13
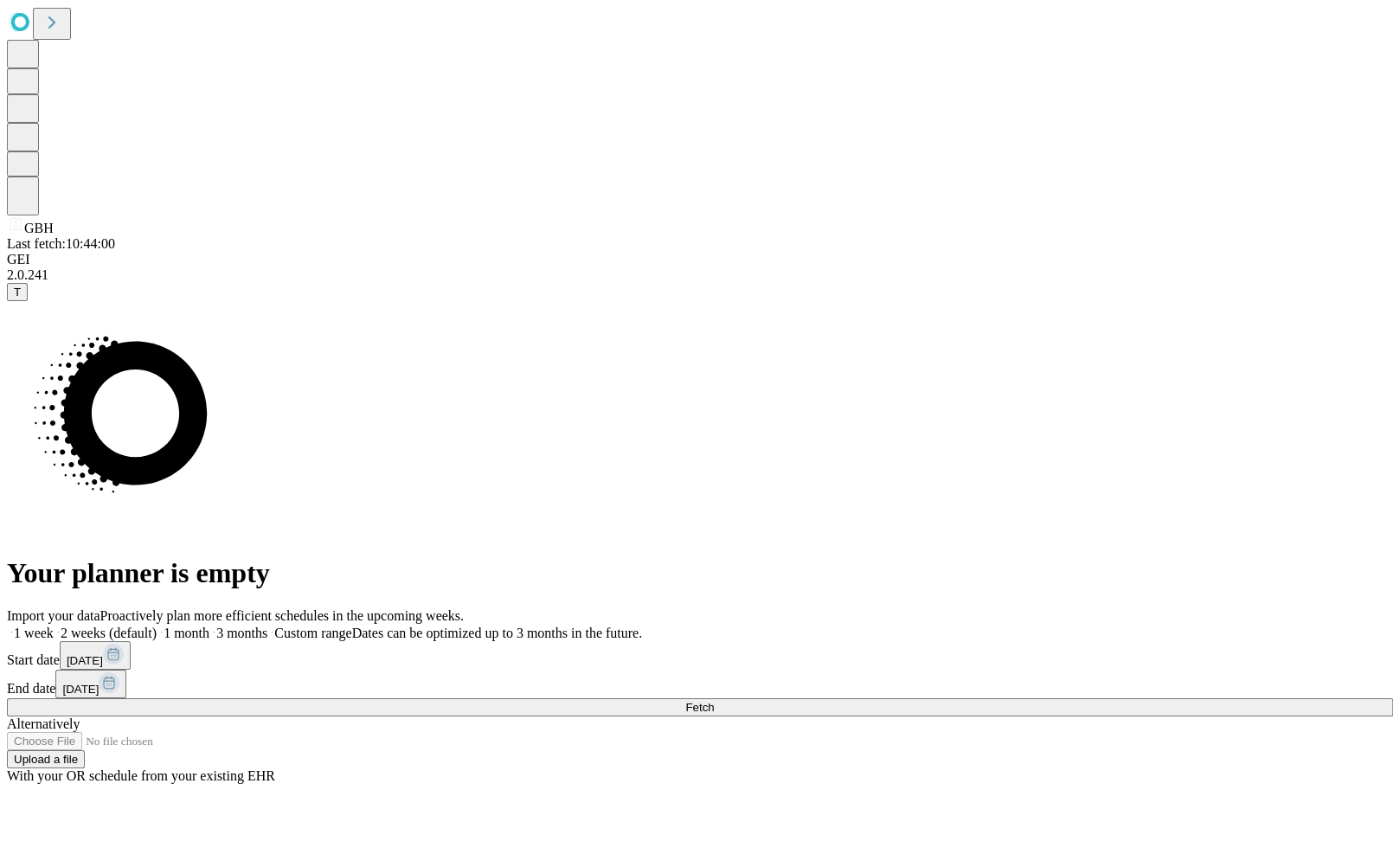
click at [85, 750] on button "Upload a file" at bounding box center [46, 759] width 78 height 18
click at [1063, 698] on button "Fetch" at bounding box center [700, 707] width 1387 height 18
